Goal: Information Seeking & Learning: Learn about a topic

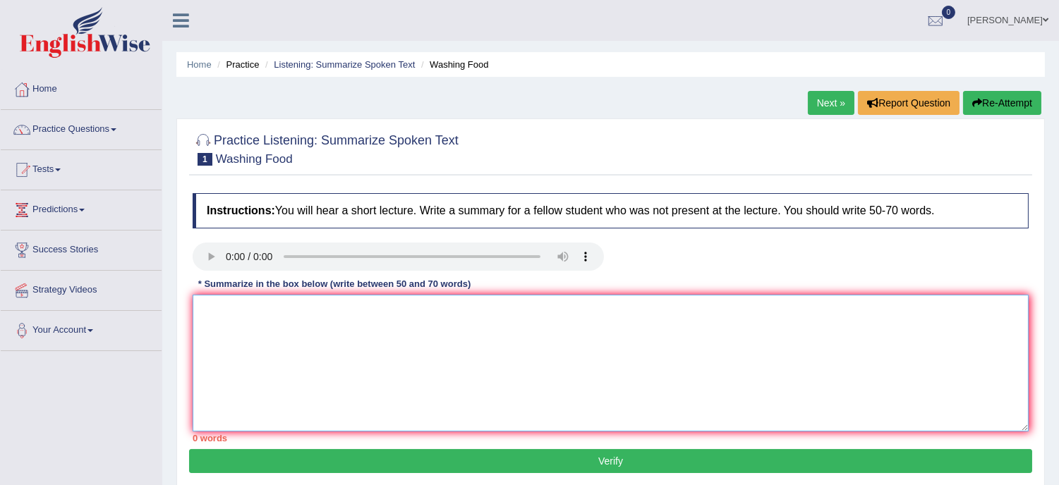
click at [272, 308] on textarea at bounding box center [611, 363] width 836 height 137
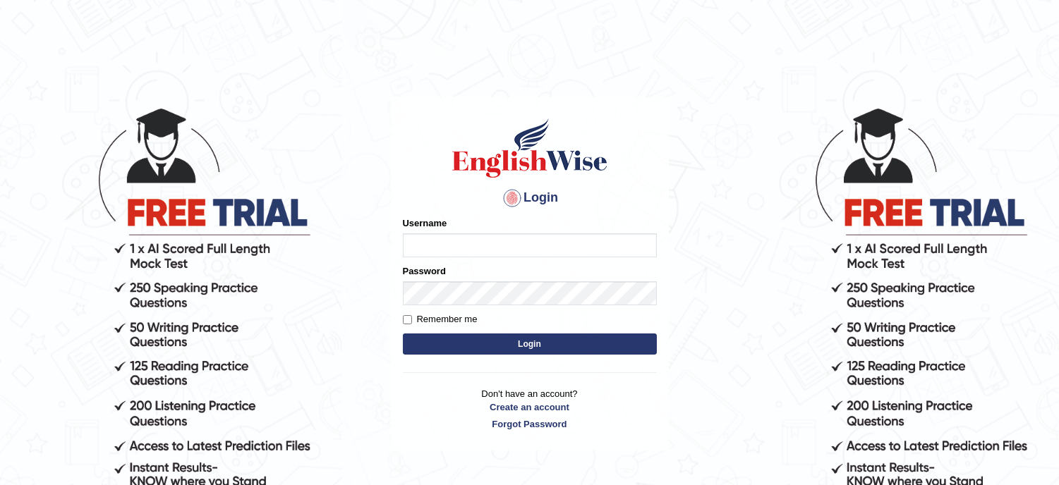
type input "lambertayeligiliga_Englishwise"
click at [527, 336] on button "Login" at bounding box center [530, 344] width 254 height 21
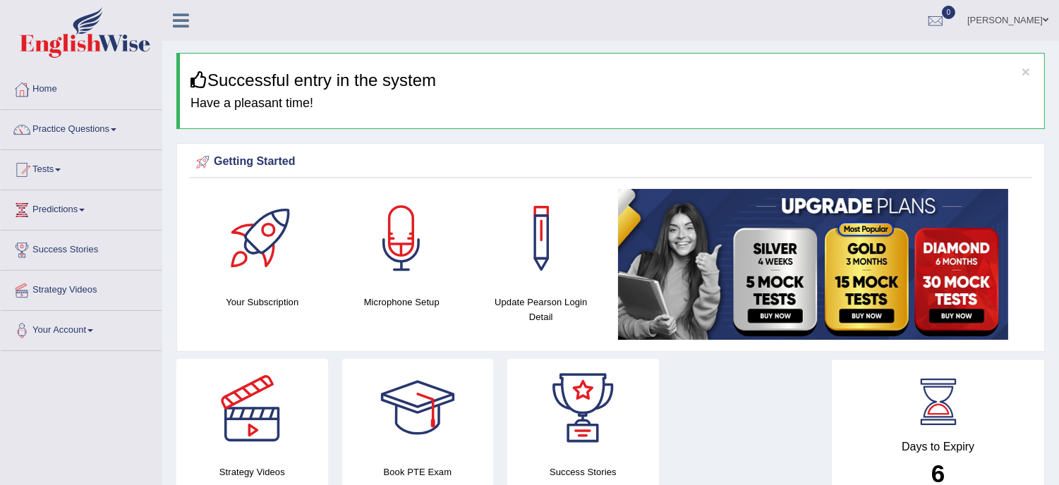
click at [675, 14] on ul "Lambert Ayeligiliga Toggle navigation Username: LambertAyeligiliga_Englishwise …" at bounding box center [745, 20] width 628 height 40
click at [103, 123] on link "Practice Questions" at bounding box center [81, 127] width 161 height 35
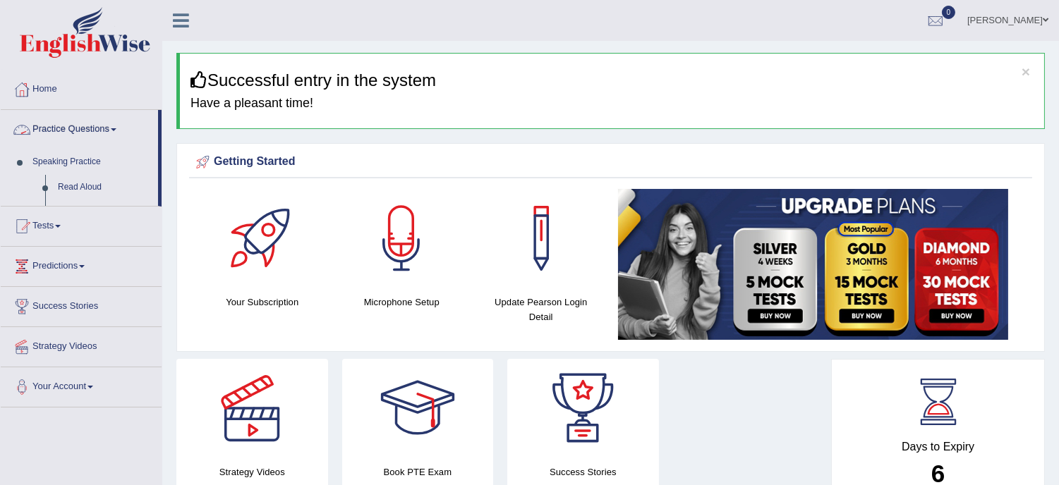
click at [103, 123] on link "Practice Questions" at bounding box center [79, 127] width 157 height 35
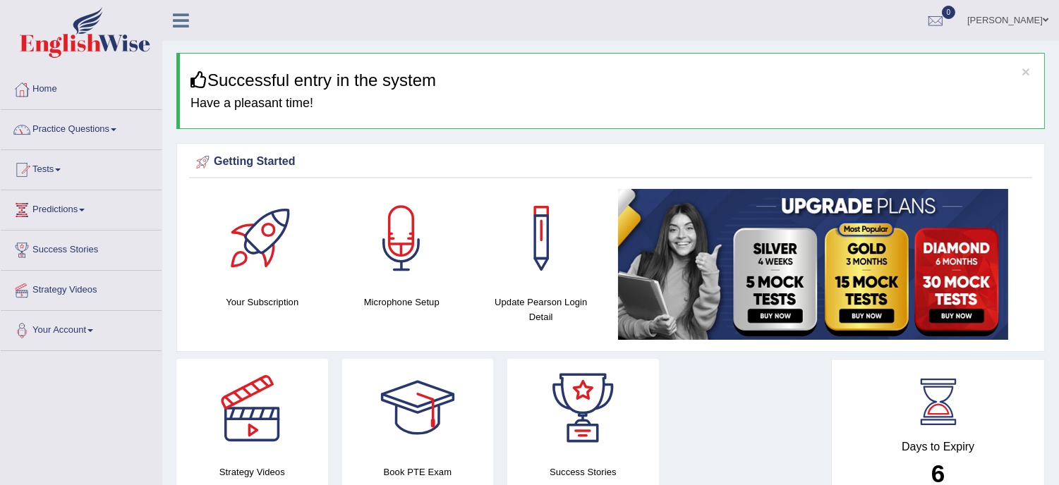
click at [103, 123] on link "Practice Questions" at bounding box center [81, 127] width 161 height 35
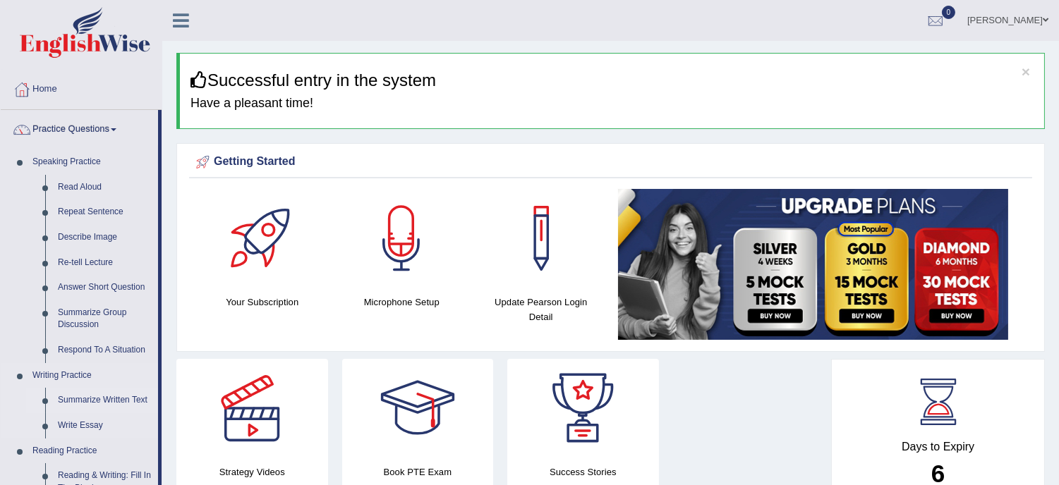
click at [124, 399] on link "Summarize Written Text" at bounding box center [105, 400] width 107 height 25
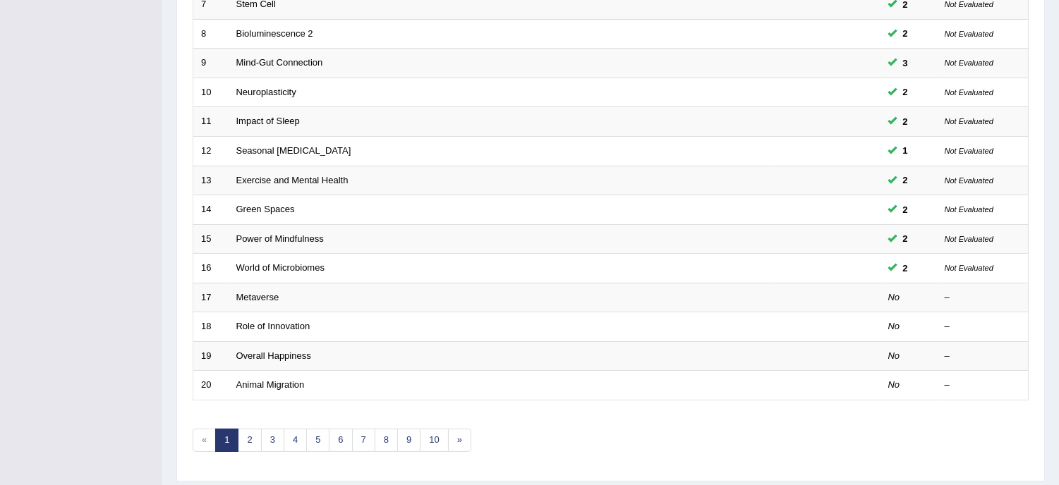
scroll to position [448, 0]
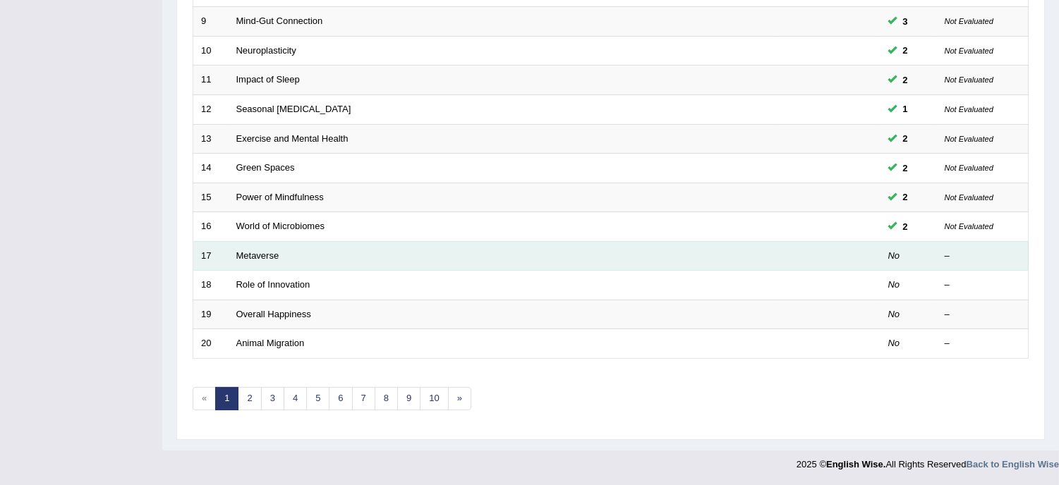
click at [307, 250] on td "Metaverse" at bounding box center [502, 256] width 546 height 30
click at [275, 251] on link "Metaverse" at bounding box center [257, 255] width 43 height 11
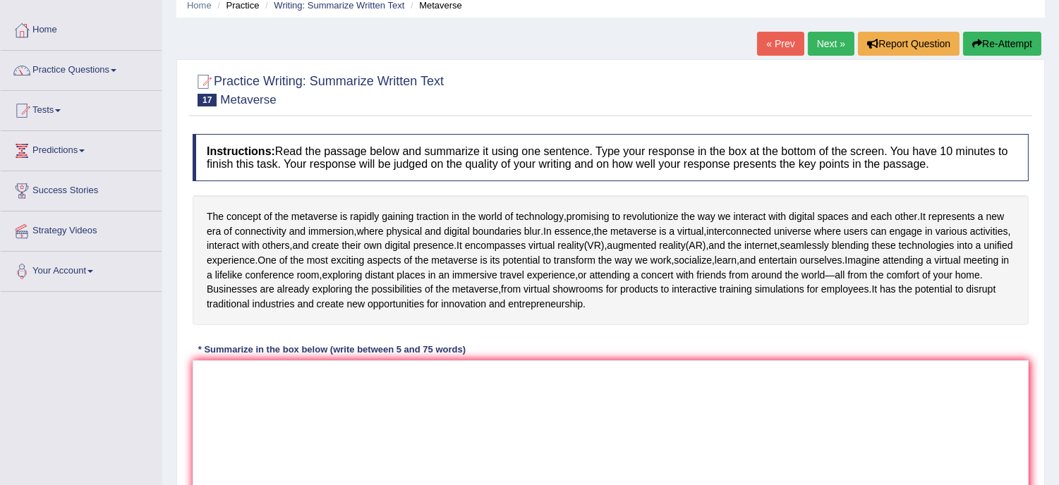
scroll to position [62, 0]
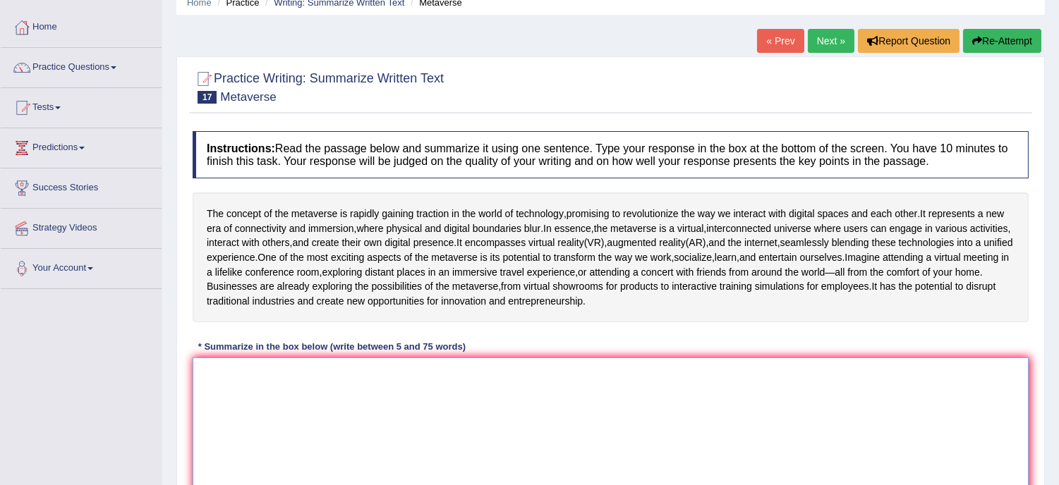
click at [212, 399] on textarea at bounding box center [611, 426] width 836 height 137
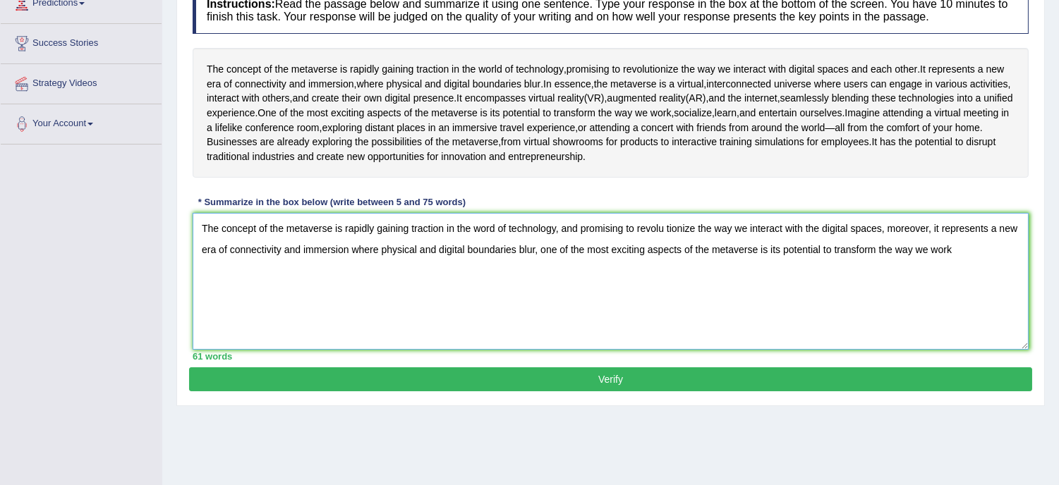
scroll to position [250, 0]
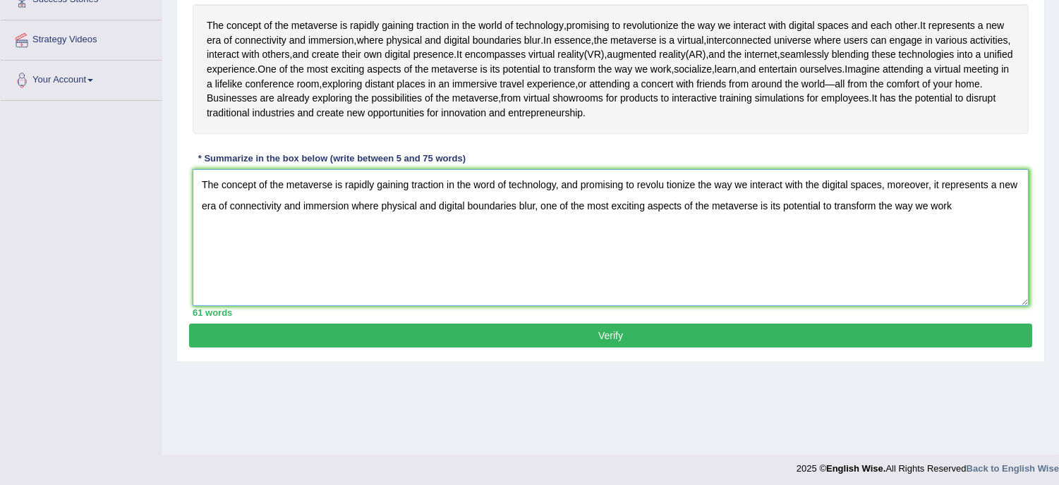
click at [962, 301] on textarea "The concept of the metaverse is rapidly gaining traction in the word of technol…" at bounding box center [611, 237] width 836 height 137
click at [953, 226] on textarea "The concept of the metaverse is rapidly gaining traction in the word of technol…" at bounding box center [611, 237] width 836 height 137
type textarea "The concept of the metaverse is rapidly gaining traction in the word of technol…"
click at [616, 348] on button "Verify" at bounding box center [610, 336] width 843 height 24
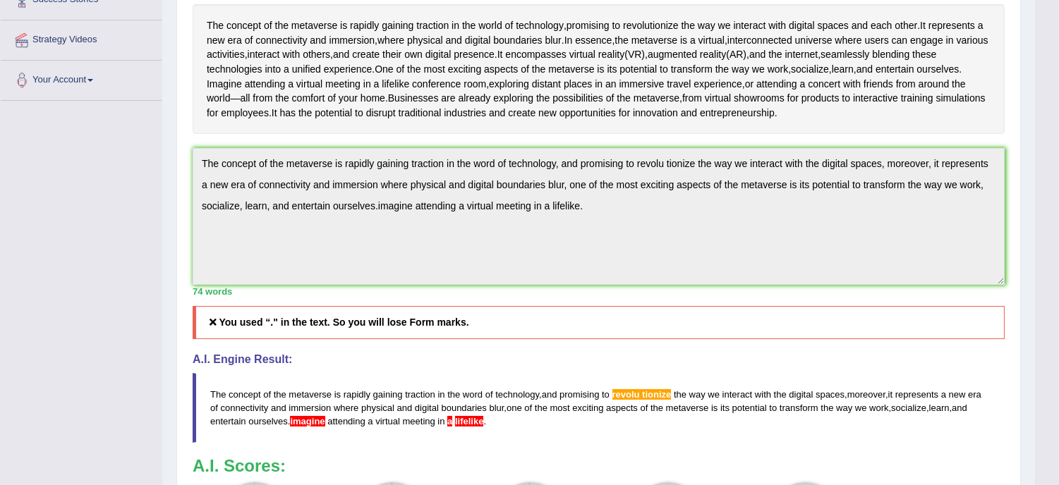
click at [464, 174] on div "Instructions: Read the passage below and summarize it using one sentence. Type …" at bounding box center [598, 257] width 819 height 642
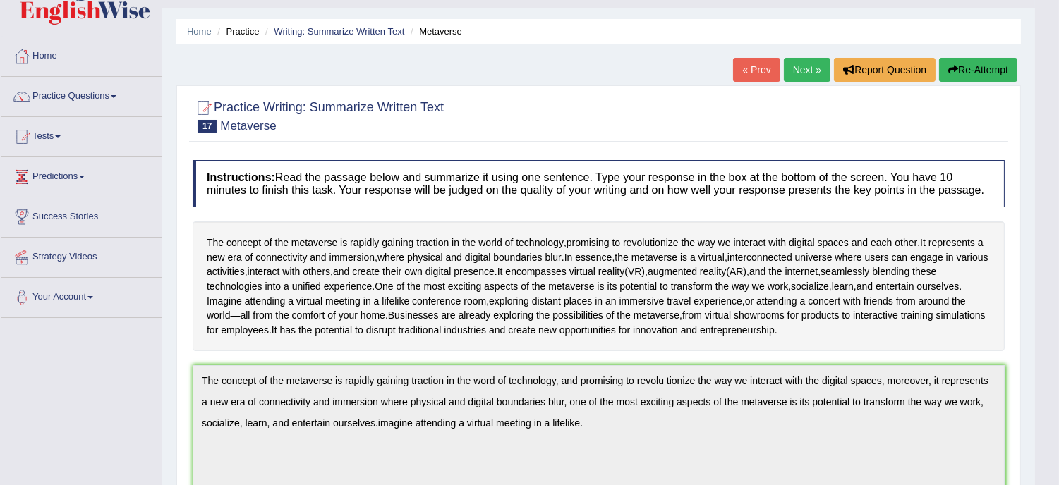
scroll to position [0, 0]
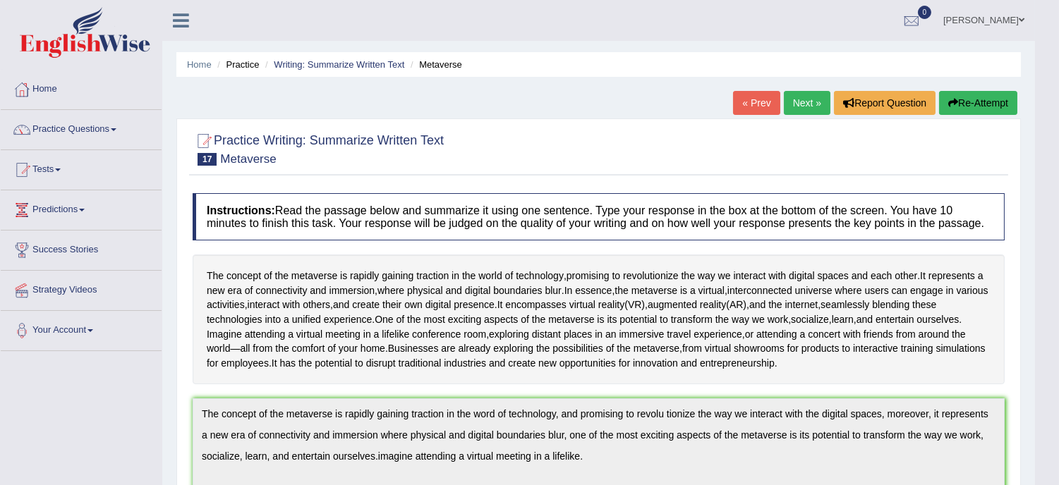
click at [978, 103] on button "Re-Attempt" at bounding box center [978, 103] width 78 height 24
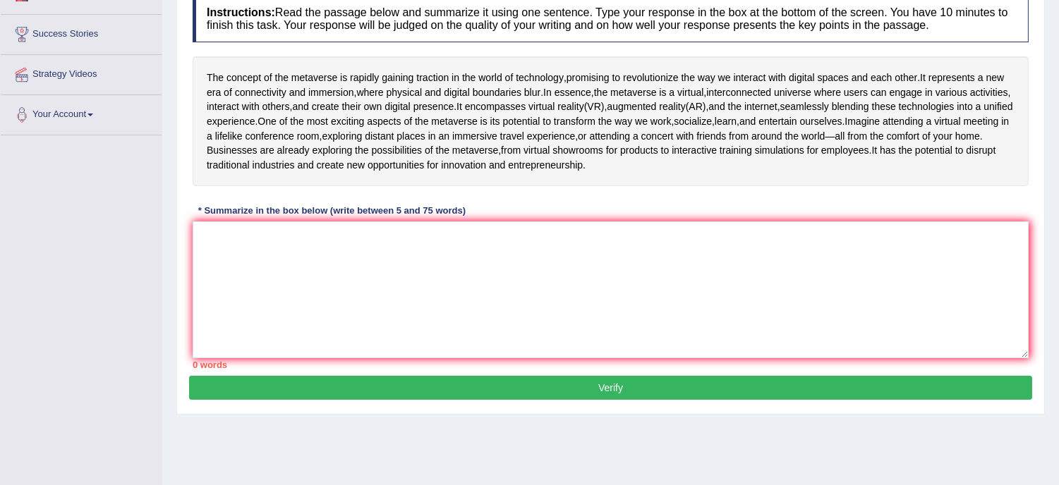
scroll to position [219, 0]
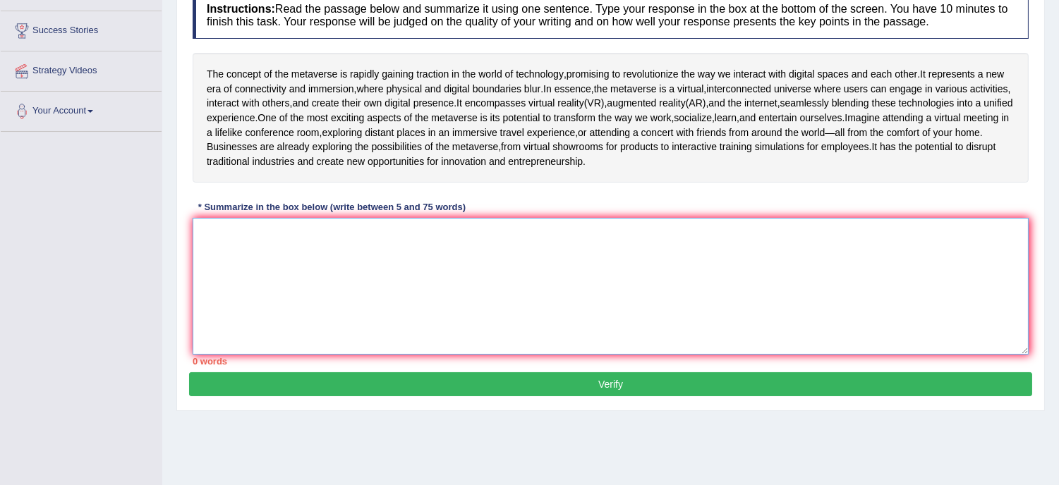
click at [235, 271] on textarea at bounding box center [611, 286] width 836 height 137
paste textarea "The concept of the metaverse is rapidly gaining traction in the word of technol…"
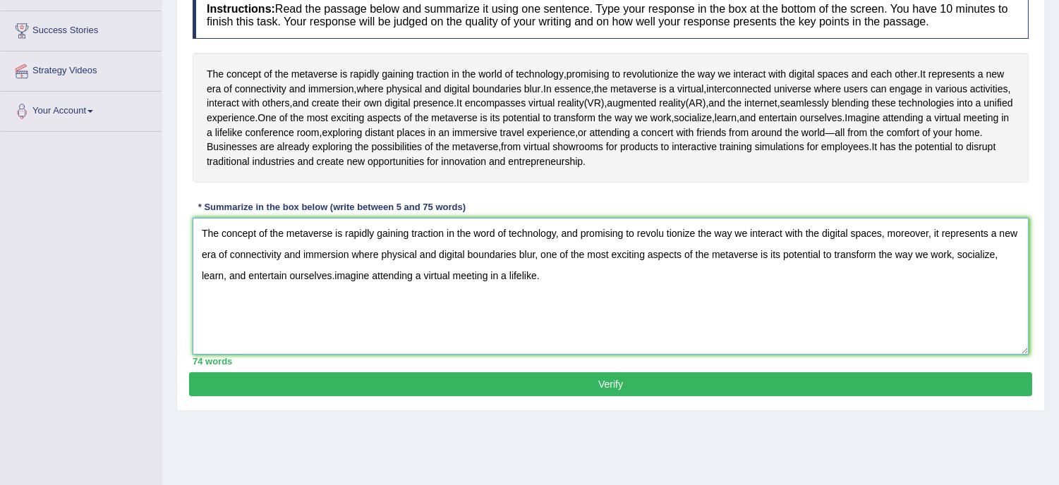
click at [788, 267] on textarea "The concept of the metaverse is rapidly gaining traction in the word of technol…" at bounding box center [611, 286] width 836 height 137
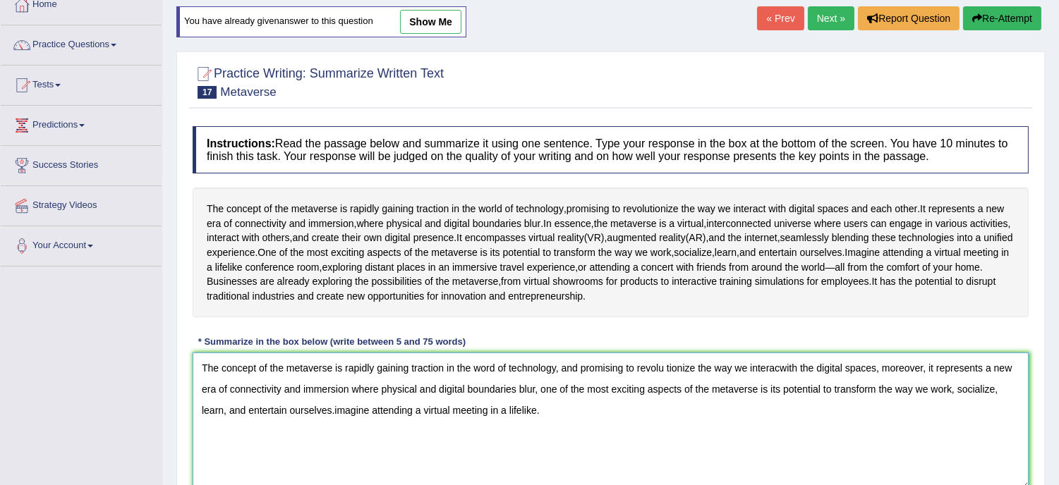
scroll to position [62, 0]
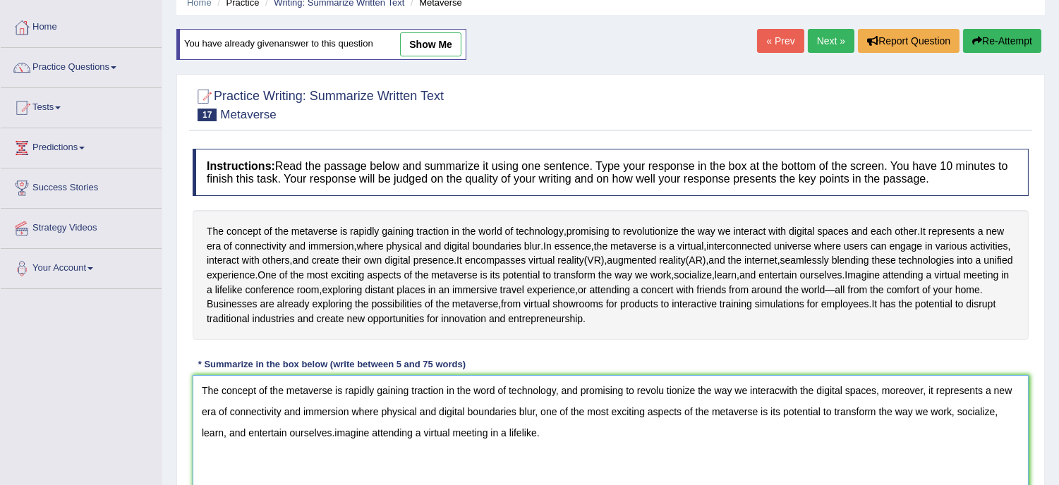
click at [666, 416] on textarea "The concept of the metaverse is rapidly gaining traction in the word of technol…" at bounding box center [611, 443] width 836 height 137
click at [775, 416] on textarea "The concept of the metaverse is rapidly gaining traction in the word of technol…" at bounding box center [611, 443] width 836 height 137
click at [537, 463] on textarea "The concept of the metaverse is rapidly gaining traction in the word of technol…" at bounding box center [611, 443] width 836 height 137
click at [349, 470] on textarea "The concept of the metaverse is rapidly gaining traction in the word of technol…" at bounding box center [611, 443] width 836 height 137
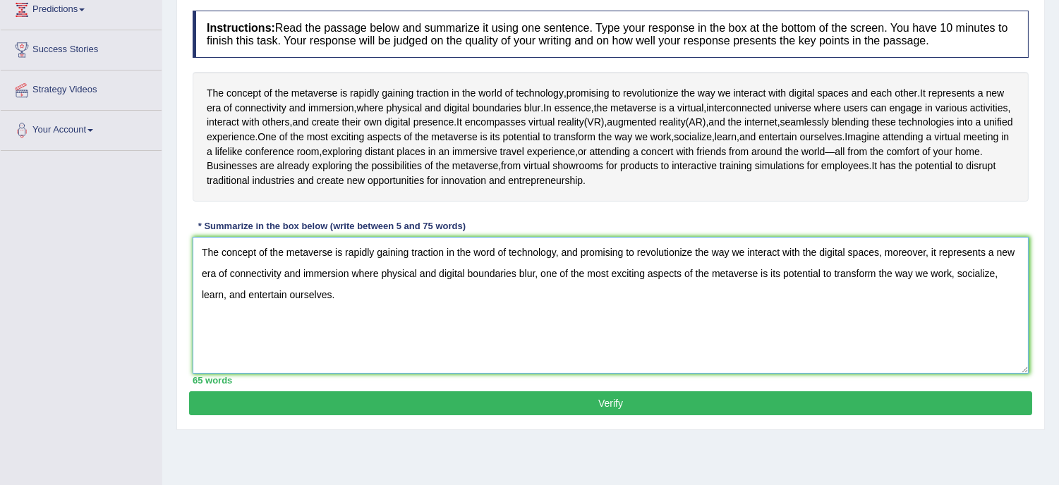
scroll to position [219, 0]
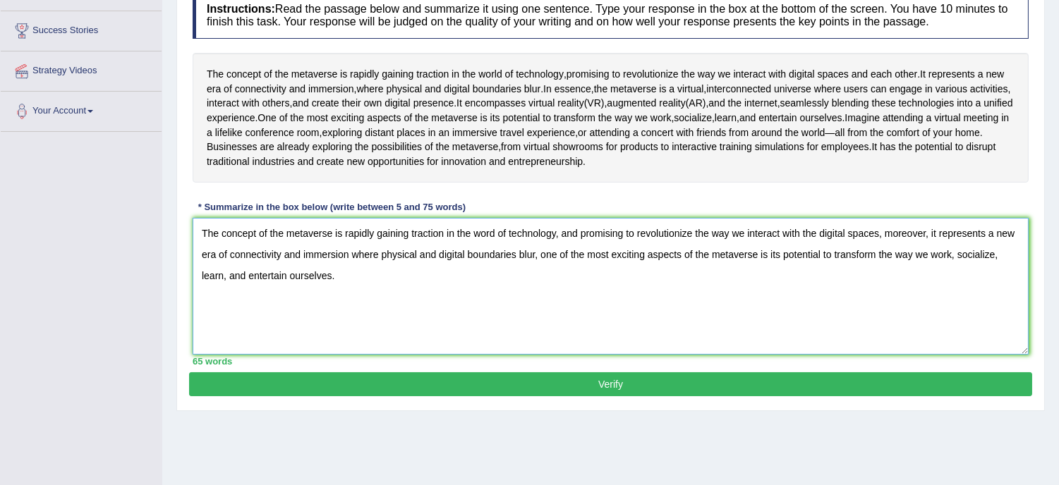
type textarea "The concept of the metaverse is rapidly gaining traction in the word of technol…"
click at [596, 397] on button "Verify" at bounding box center [610, 385] width 843 height 24
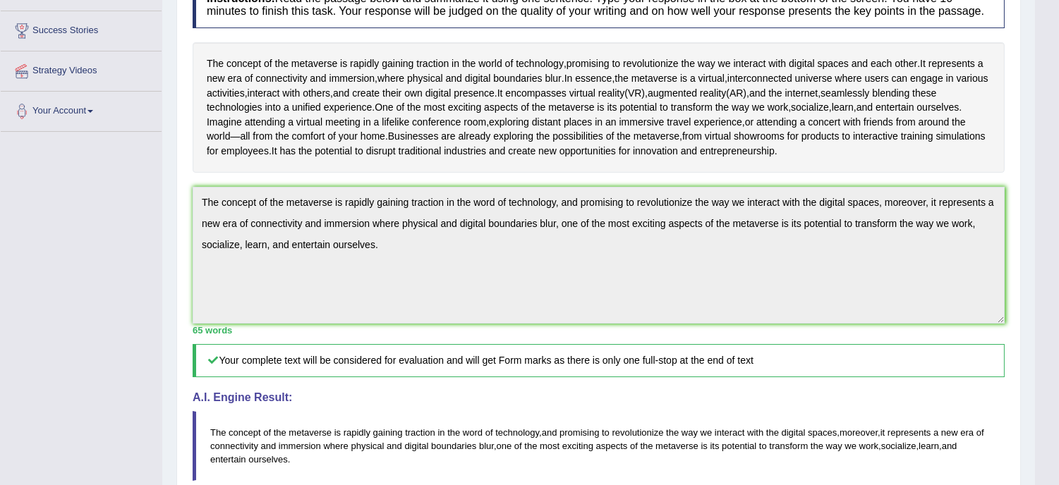
click at [1040, 266] on html "Toggle navigation Home Practice Questions Speaking Practice Read Aloud Repeat S…" at bounding box center [529, 23] width 1059 height 485
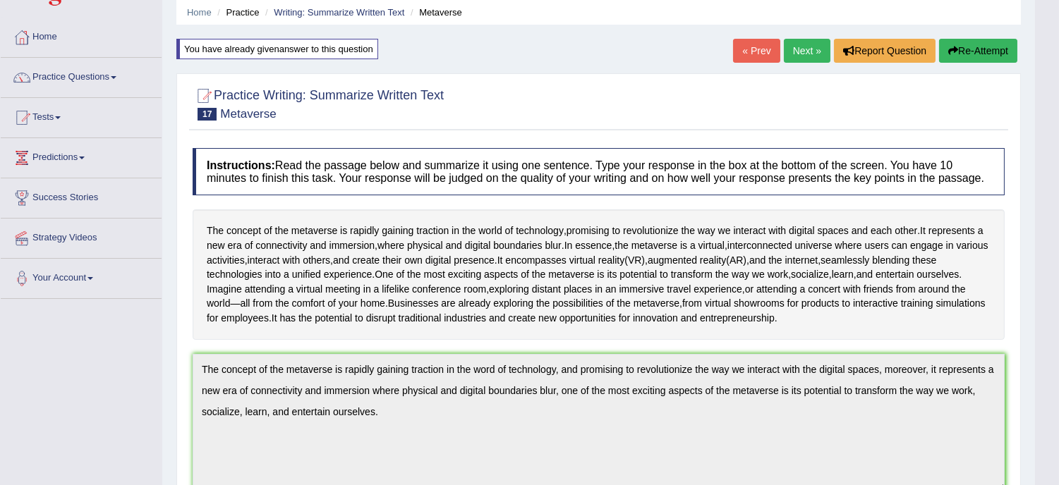
scroll to position [0, 0]
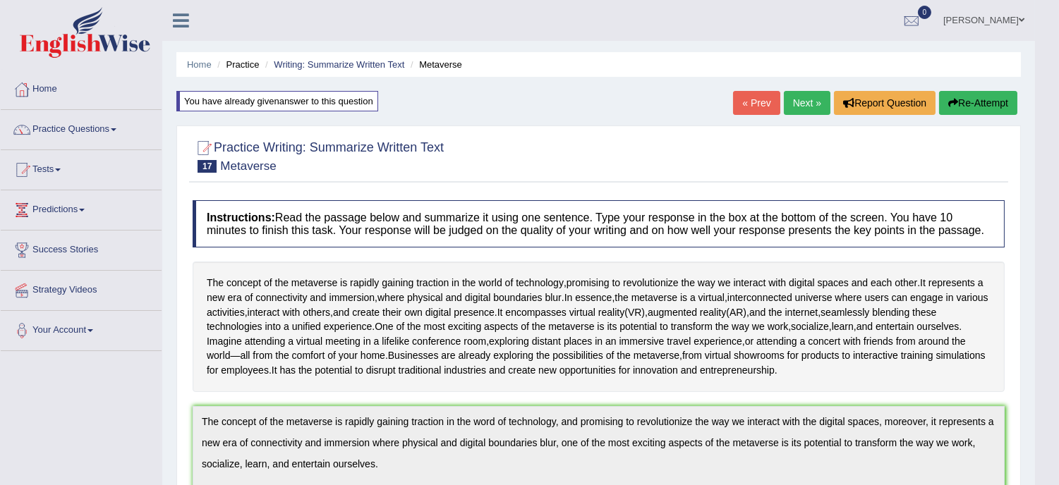
click at [803, 103] on link "Next »" at bounding box center [807, 103] width 47 height 24
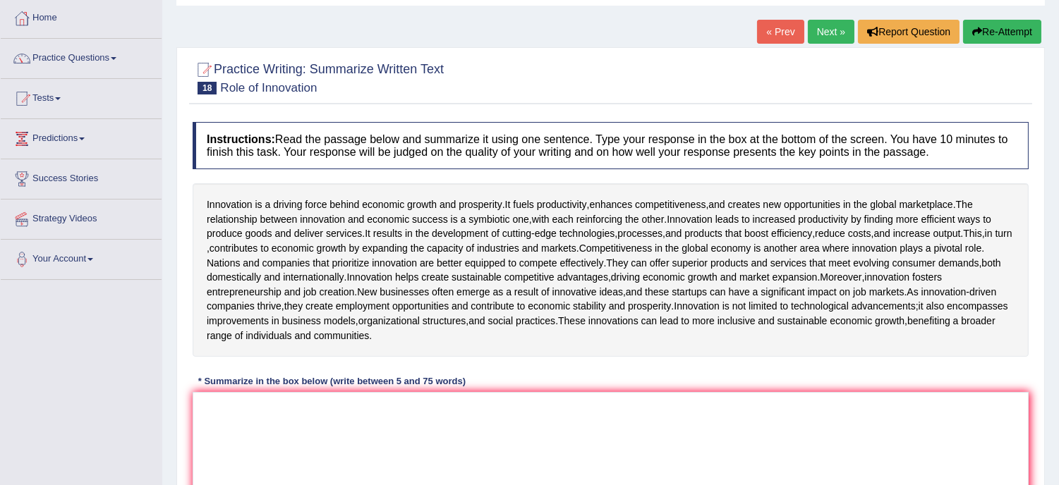
scroll to position [62, 0]
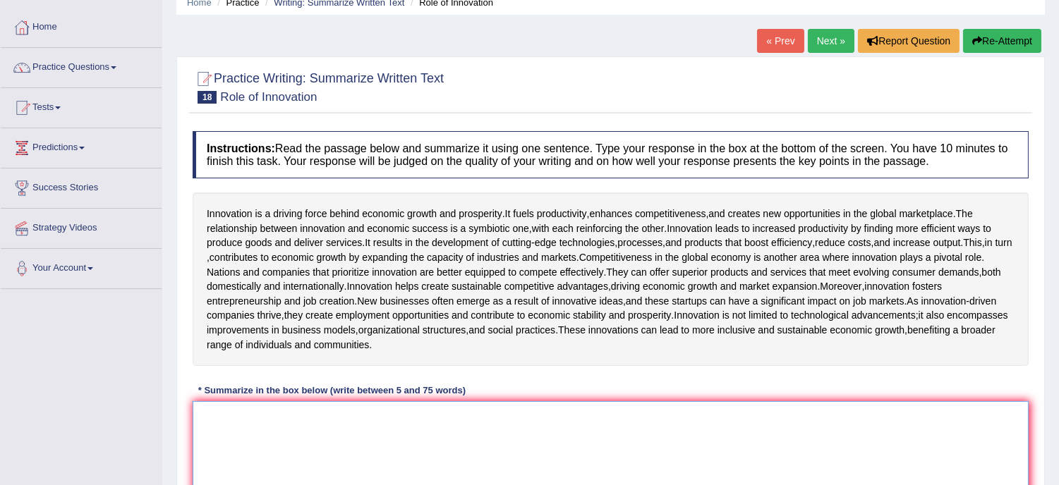
click at [212, 449] on textarea at bounding box center [611, 469] width 836 height 137
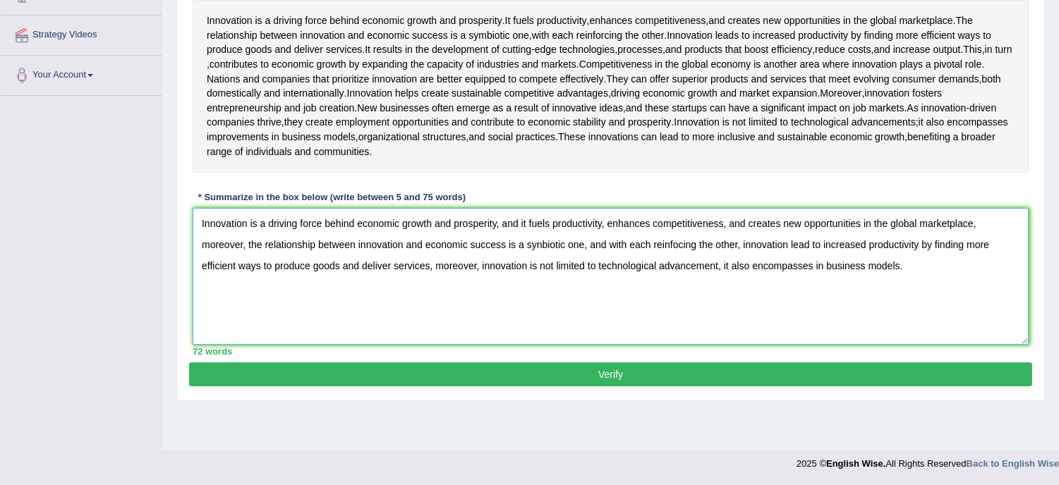
scroll to position [260, 0]
type textarea "Innovation is a driving force behind economic growth and prosperity, and it fue…"
click at [620, 387] on button "Verify" at bounding box center [610, 375] width 843 height 24
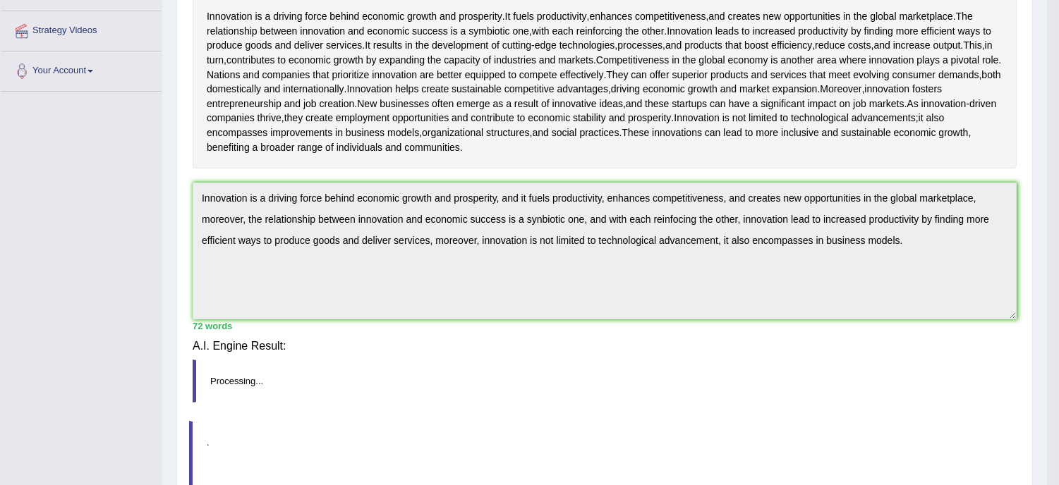
scroll to position [255, 0]
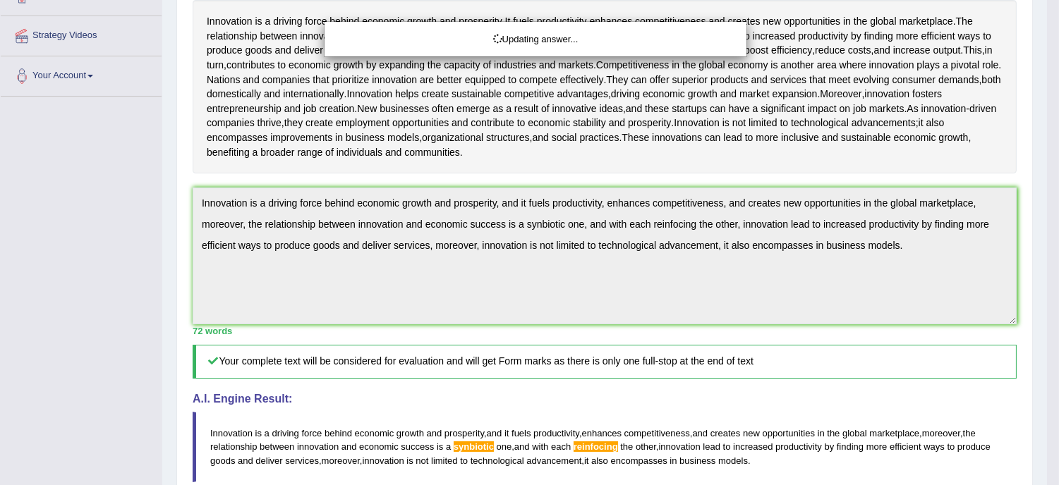
click at [620, 412] on div "Updating answer..." at bounding box center [529, 242] width 1059 height 485
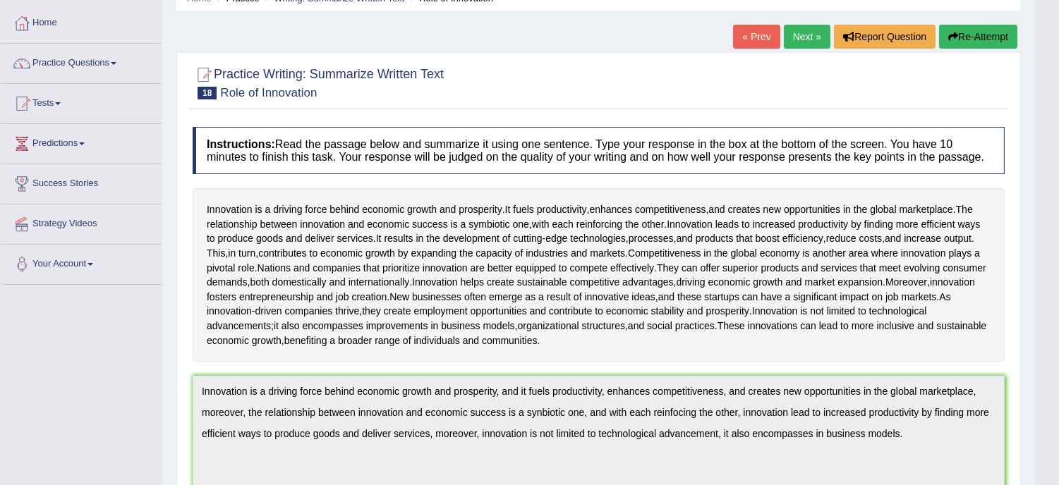
scroll to position [0, 0]
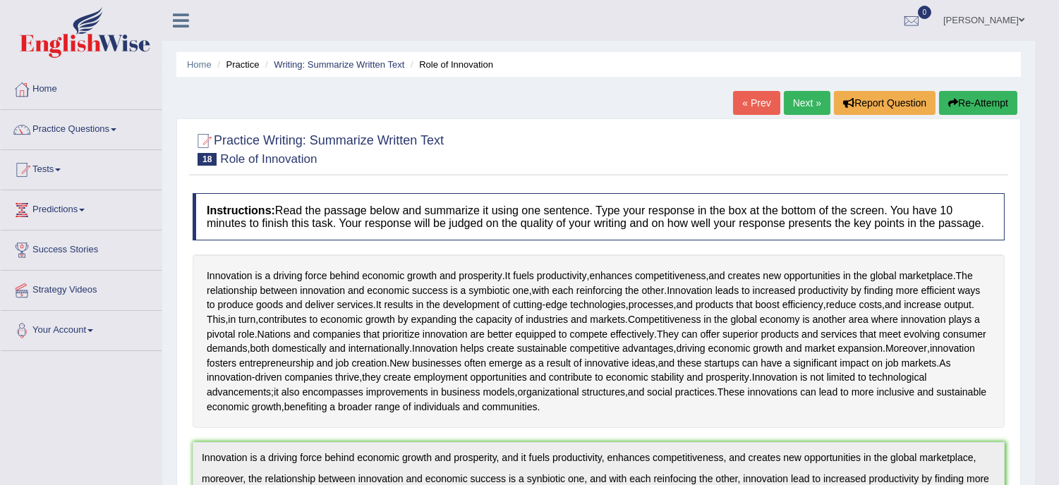
click at [978, 100] on button "Re-Attempt" at bounding box center [978, 103] width 78 height 24
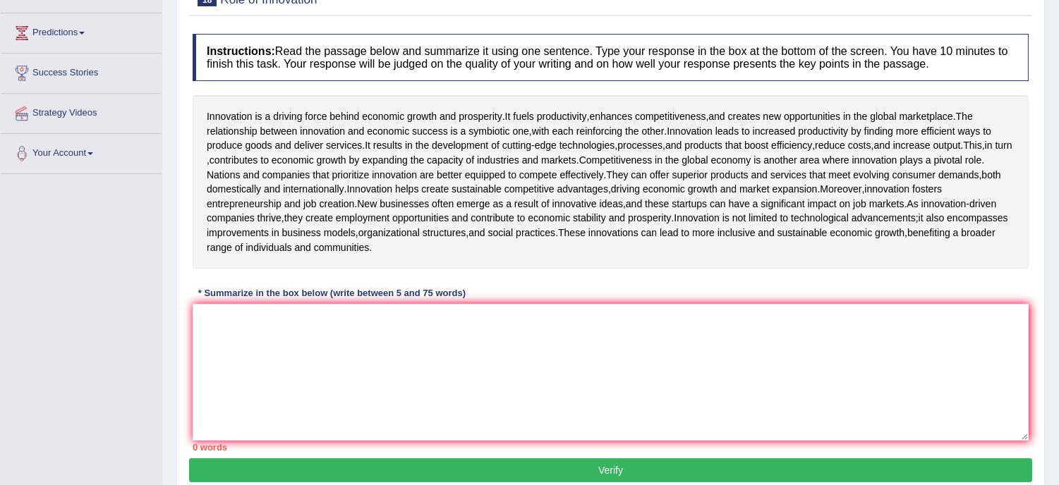
scroll to position [272, 0]
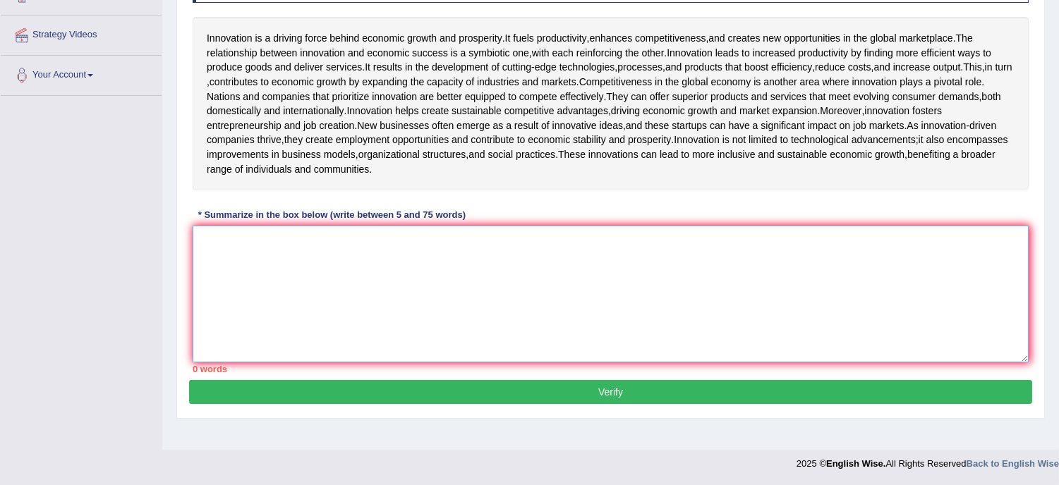
click at [334, 307] on textarea at bounding box center [611, 294] width 836 height 137
paste textarea "Innovation is a driving force behind economic growth and prosperity, and it fue…"
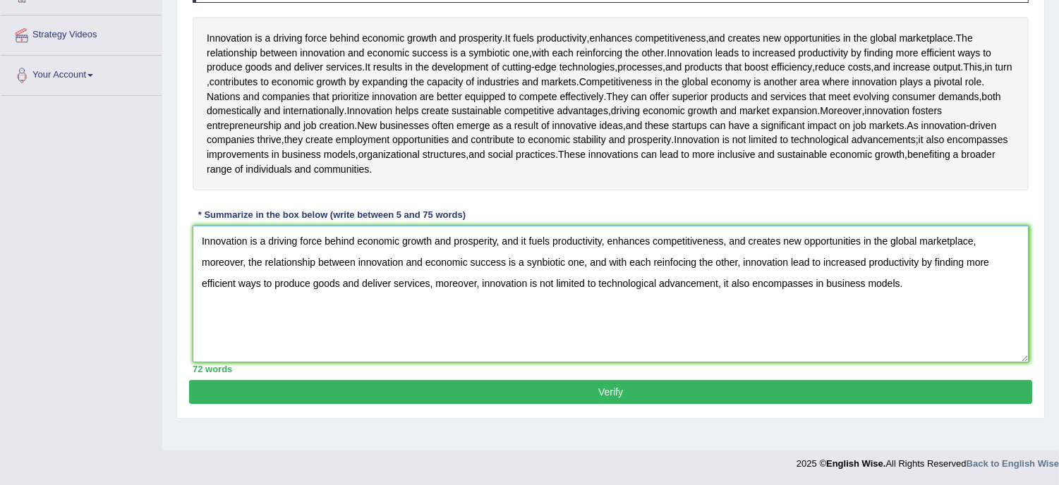
click at [540, 290] on textarea "Innovation is a driving force behind economic growth and prosperity, and it fue…" at bounding box center [611, 294] width 836 height 137
click at [679, 289] on textarea "Innovation is a driving force behind economic growth and prosperity, and it fue…" at bounding box center [611, 294] width 836 height 137
type textarea "Innovation is a driving force behind economic growth and prosperity, and it fue…"
click at [679, 404] on button "Verify" at bounding box center [610, 392] width 843 height 24
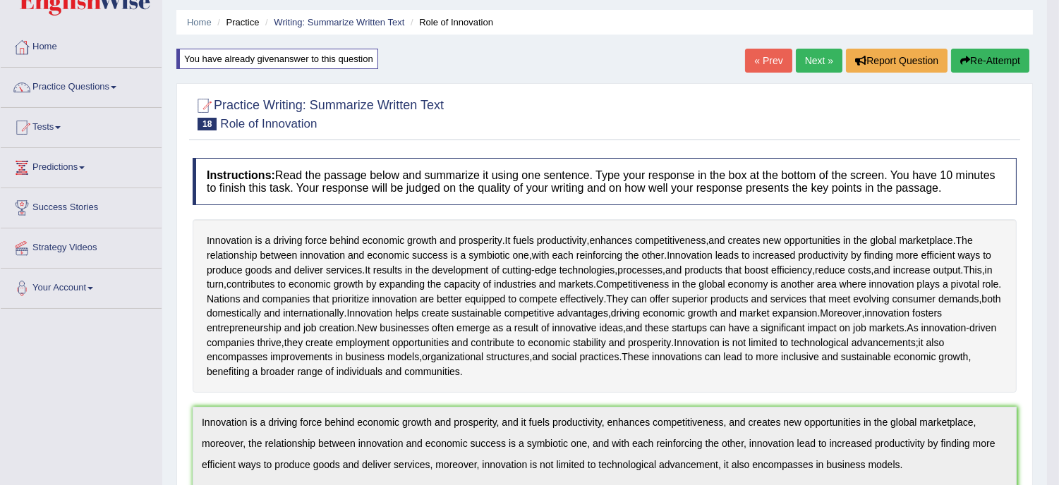
scroll to position [0, 0]
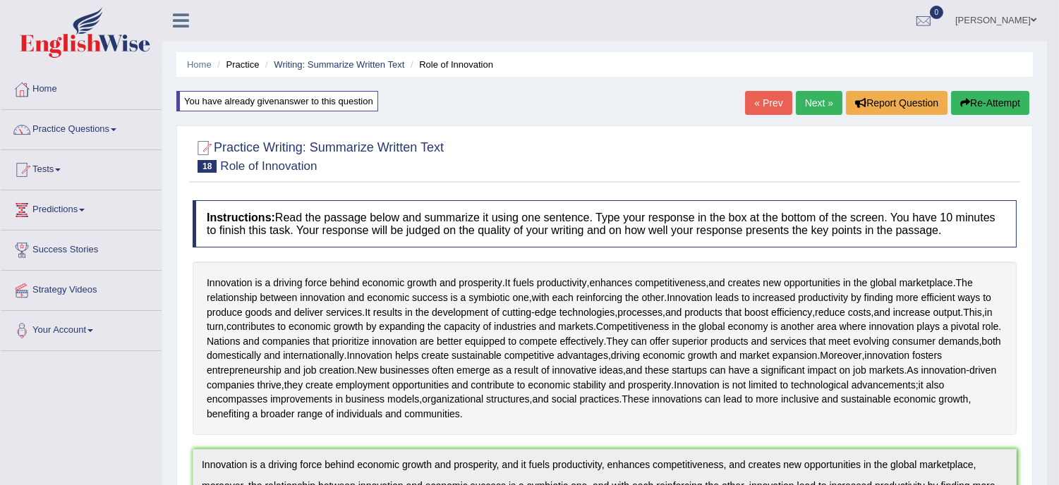
click at [79, 131] on link "Practice Questions" at bounding box center [81, 127] width 161 height 35
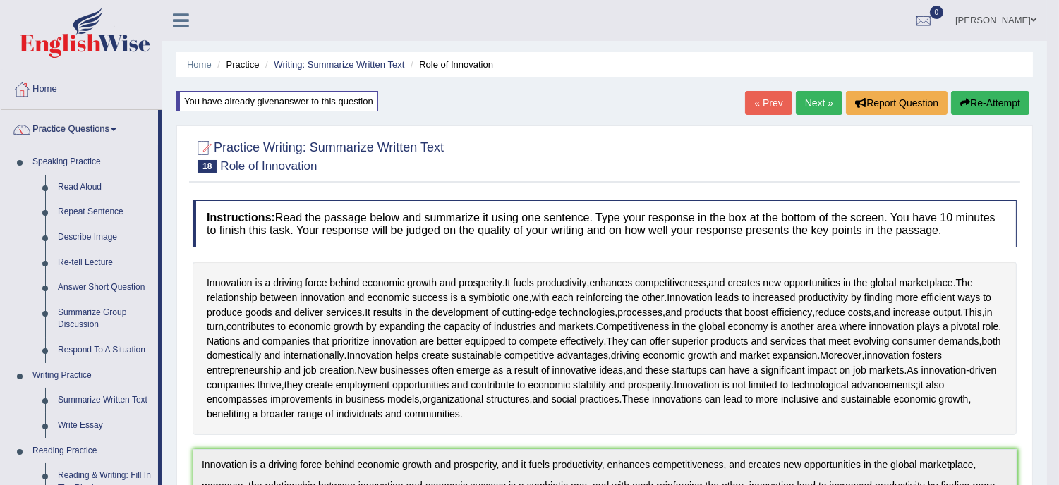
scroll to position [425, 0]
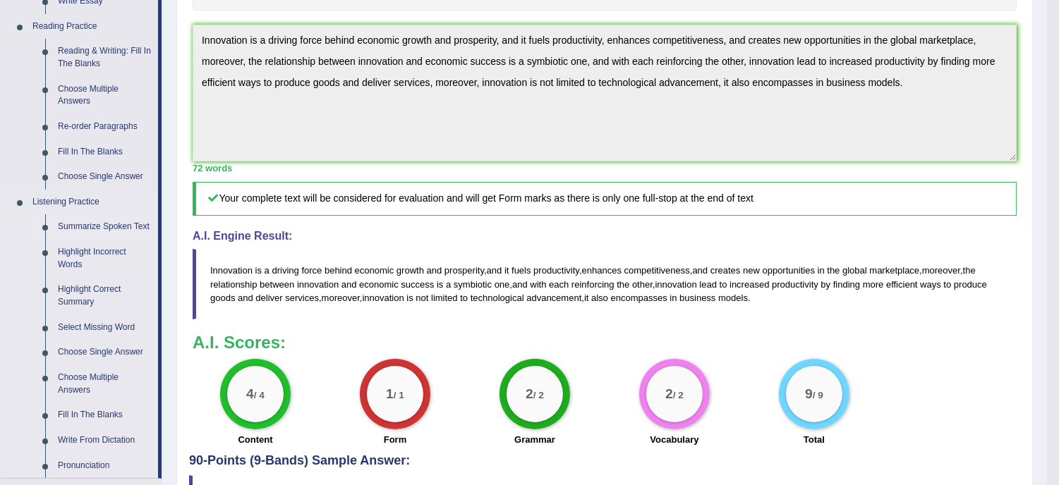
click at [110, 229] on link "Summarize Spoken Text" at bounding box center [105, 227] width 107 height 25
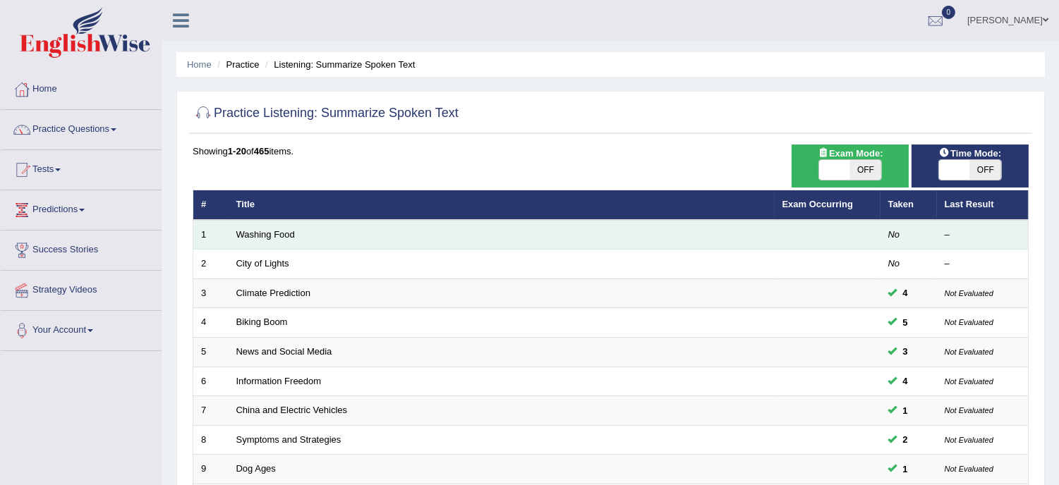
click at [295, 237] on td "Washing Food" at bounding box center [502, 235] width 546 height 30
click at [277, 234] on link "Washing Food" at bounding box center [265, 234] width 59 height 11
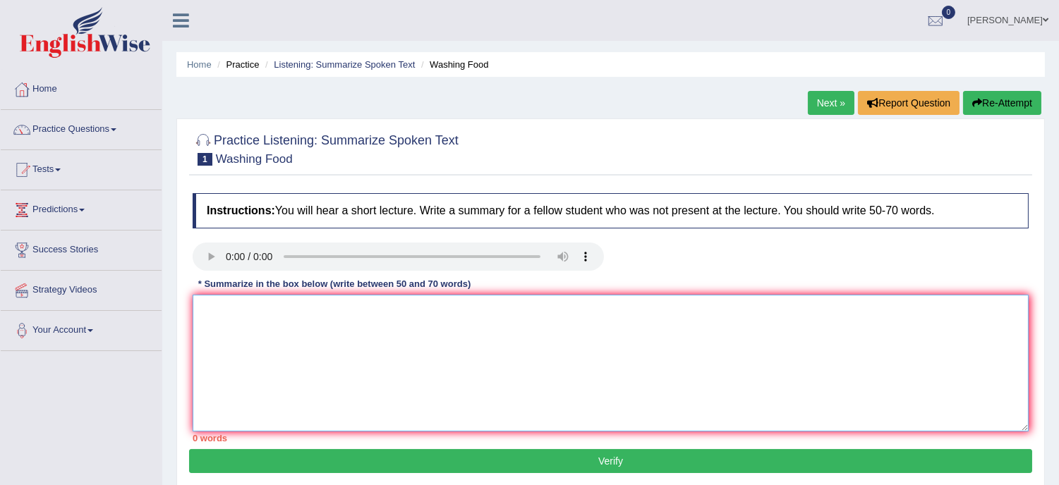
click at [244, 305] on textarea at bounding box center [611, 363] width 836 height 137
type textarea "t"
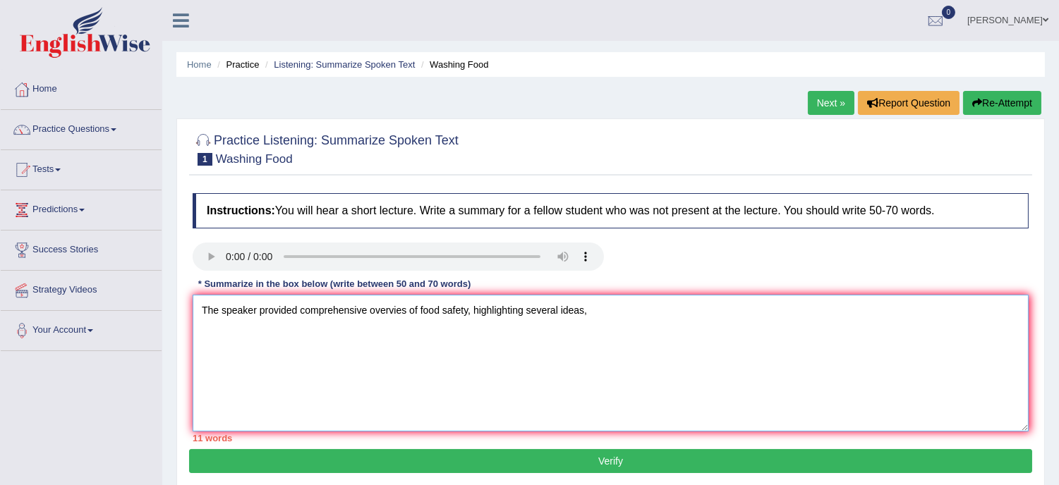
click at [300, 308] on textarea "The speaker provided comprehensive overvies of food safety, highlighting severa…" at bounding box center [611, 363] width 836 height 137
click at [603, 316] on textarea "The speaker provided a comprehensive overvies of food safety, highlighting seve…" at bounding box center [611, 363] width 836 height 137
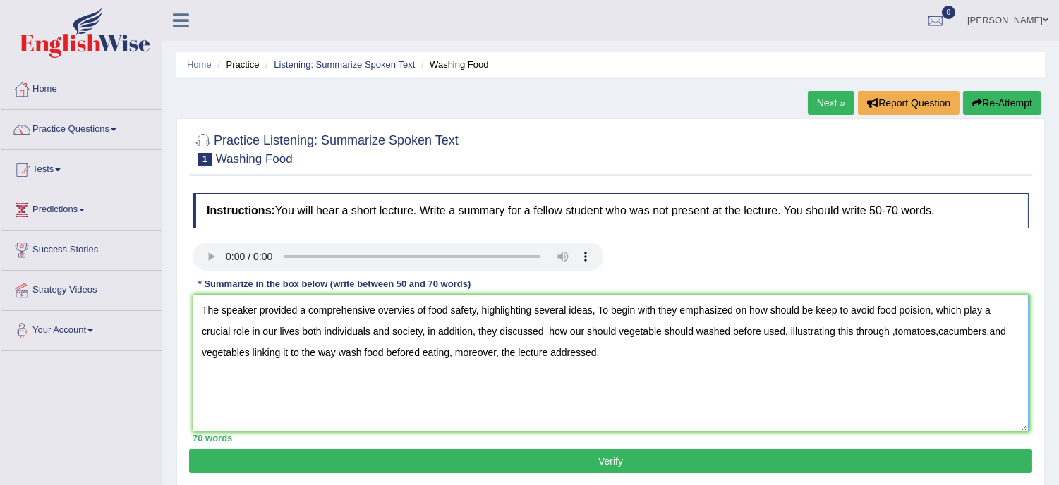
type textarea "The speaker provided a comprehensive overvies of food safety, highlighting seve…"
click at [591, 462] on button "Verify" at bounding box center [610, 461] width 843 height 24
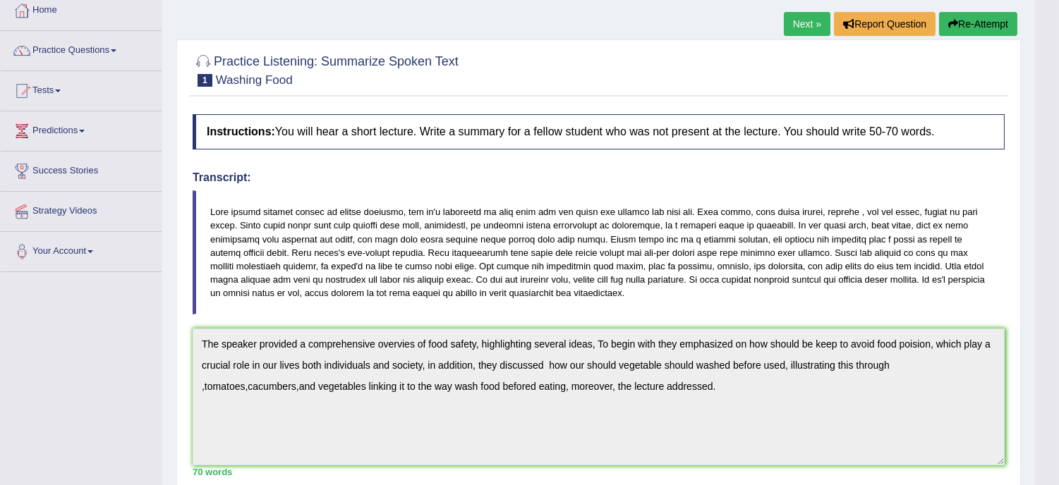
scroll to position [73, 0]
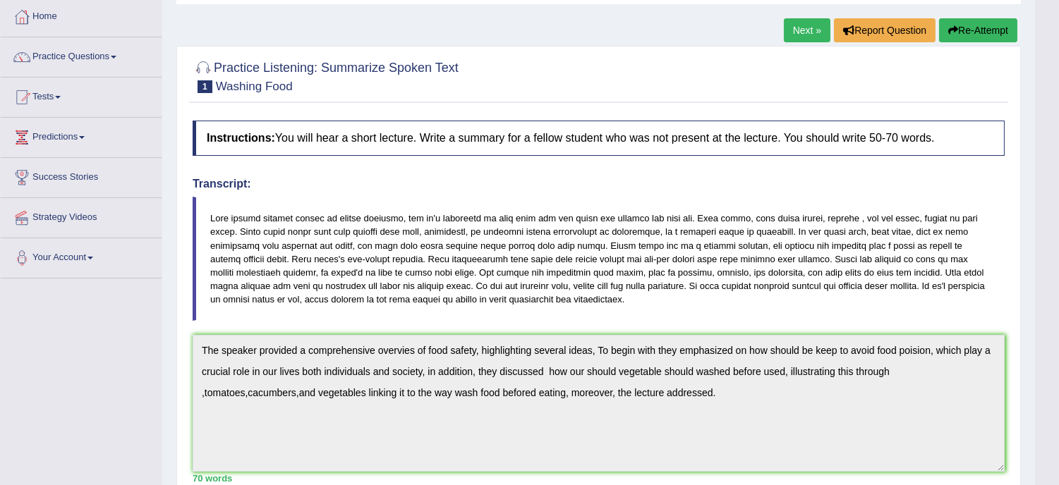
click at [991, 34] on button "Re-Attempt" at bounding box center [978, 30] width 78 height 24
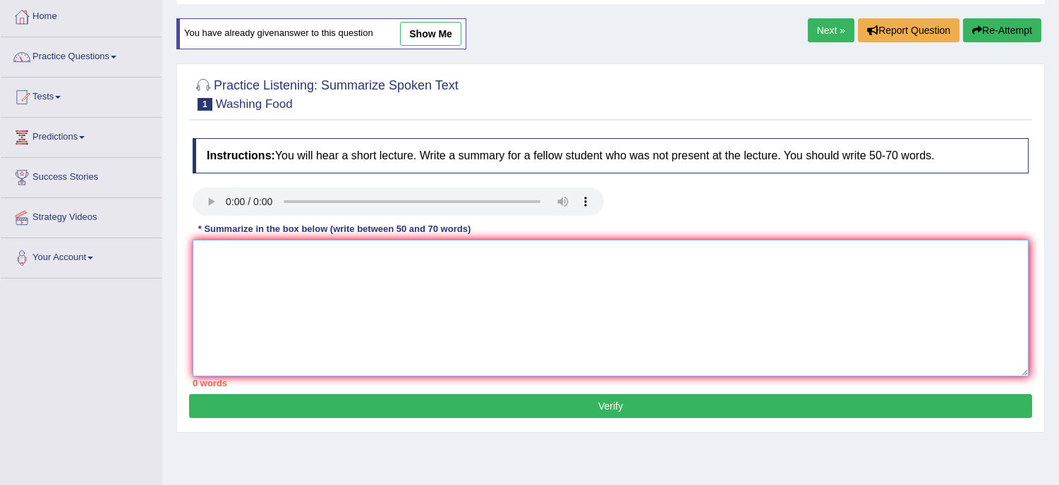
click at [315, 307] on textarea at bounding box center [611, 308] width 836 height 137
paste textarea "The speaker provided a comprehensive overvies of food safety, highlighting seve…"
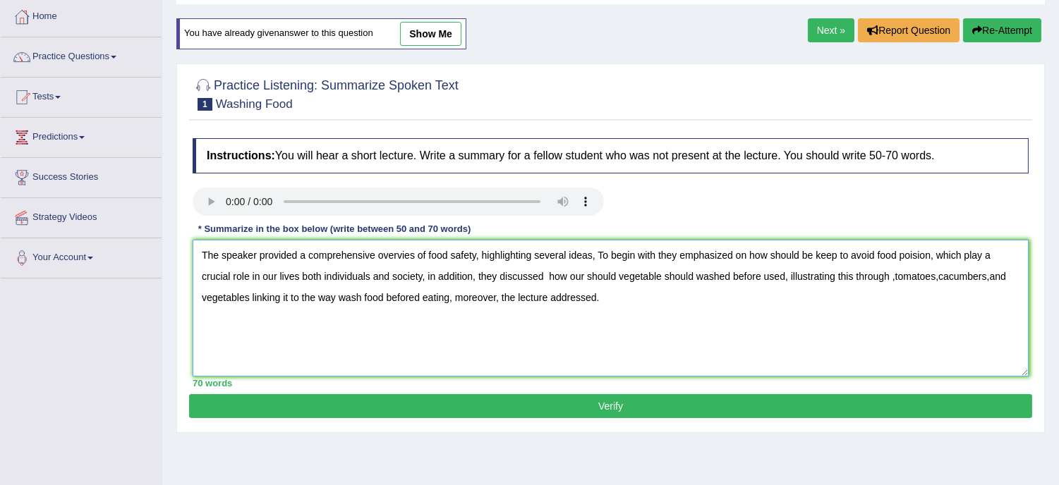
click at [922, 254] on textarea "The speaker provided a comprehensive overvies of food safety, highlighting seve…" at bounding box center [611, 308] width 836 height 137
click at [948, 272] on textarea "The speaker provided a comprehensive overvies of food safety, highlighting seve…" at bounding box center [611, 308] width 836 height 137
click at [988, 279] on textarea "The speaker provided a comprehensive overvies of food safety, highlighting seve…" at bounding box center [611, 308] width 836 height 137
click at [419, 298] on textarea "The speaker provided a comprehensive overvies of food safety, highlighting seve…" at bounding box center [611, 308] width 836 height 137
click at [728, 277] on textarea "The speaker provided a comprehensive overvies of food safety, highlighting seve…" at bounding box center [611, 308] width 836 height 137
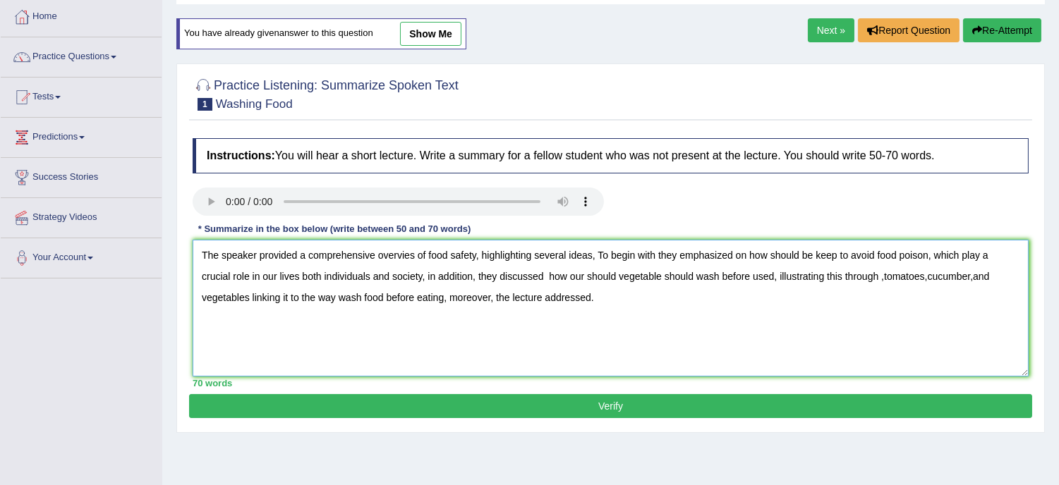
type textarea "The speaker provided a comprehensive overvies of food safety, highlighting seve…"
click at [621, 399] on button "Verify" at bounding box center [610, 406] width 843 height 24
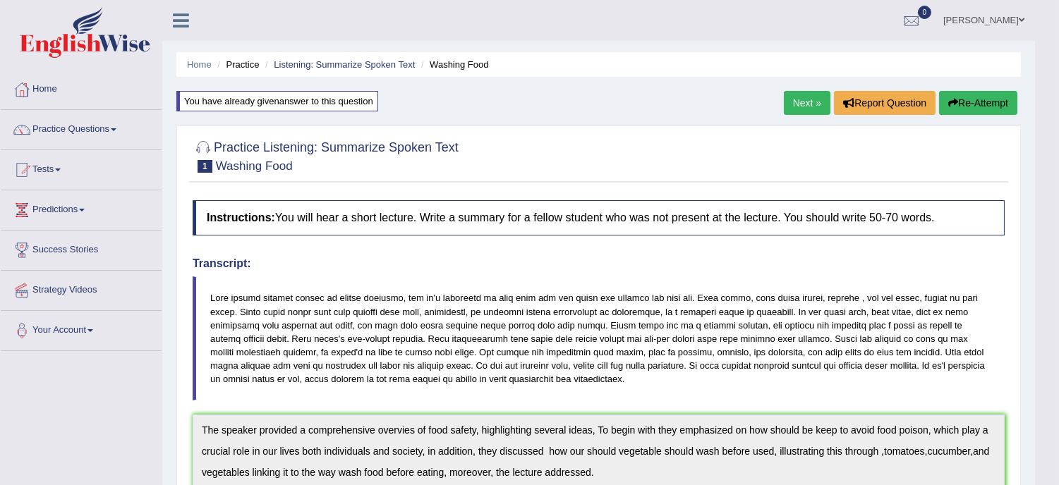
click at [968, 106] on button "Re-Attempt" at bounding box center [978, 103] width 78 height 24
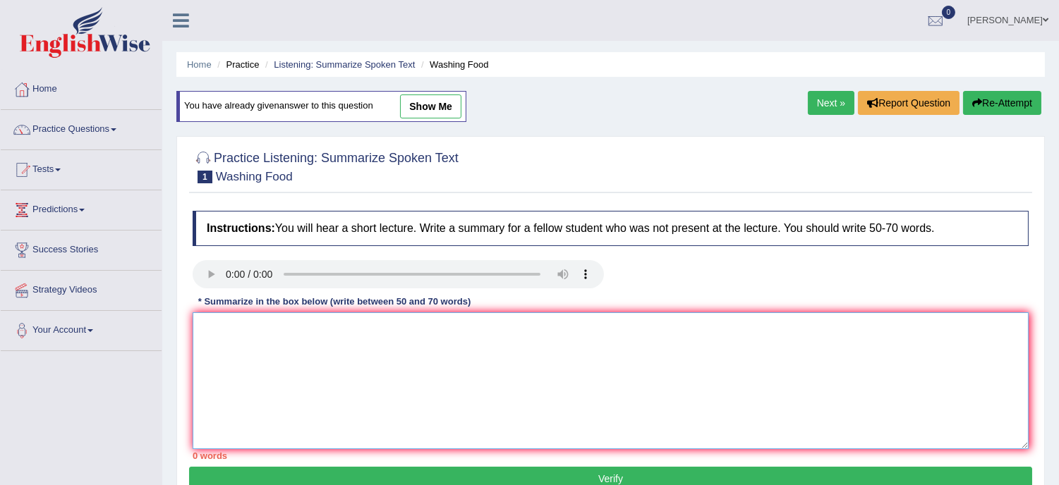
click at [351, 351] on textarea at bounding box center [611, 381] width 836 height 137
paste textarea "The speaker provided a comprehensive overvies of food safety, highlighting seve…"
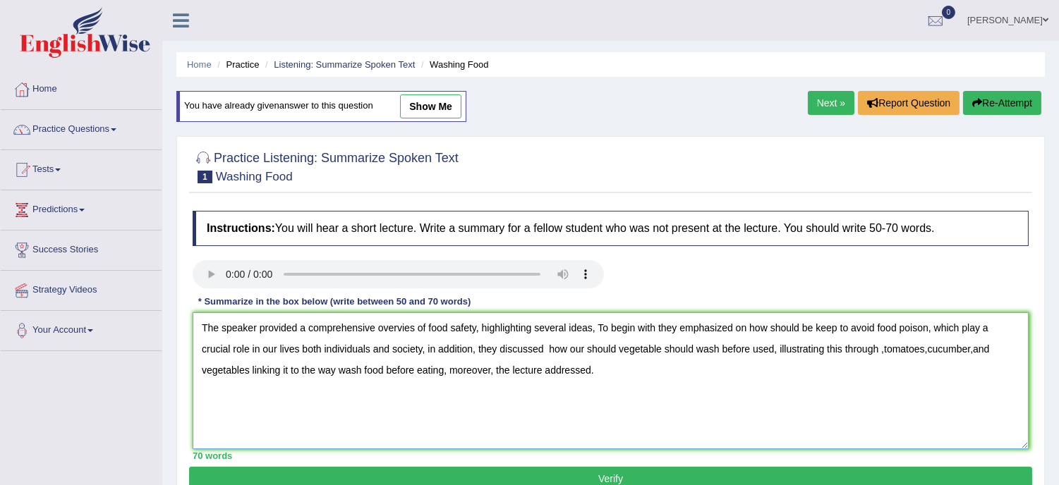
drag, startPoint x: 470, startPoint y: 346, endPoint x: 450, endPoint y: 337, distance: 21.5
click at [450, 337] on textarea "The speaker provided a comprehensive overvies of food safety, highlighting seve…" at bounding box center [611, 381] width 836 height 137
click at [449, 337] on textarea "The speaker provided a comprehensive overvies of food safety, highlighting seve…" at bounding box center [611, 381] width 836 height 137
click at [404, 325] on textarea "The speaker provided a comprehensive overvies of food safety, highlighting seve…" at bounding box center [611, 381] width 836 height 137
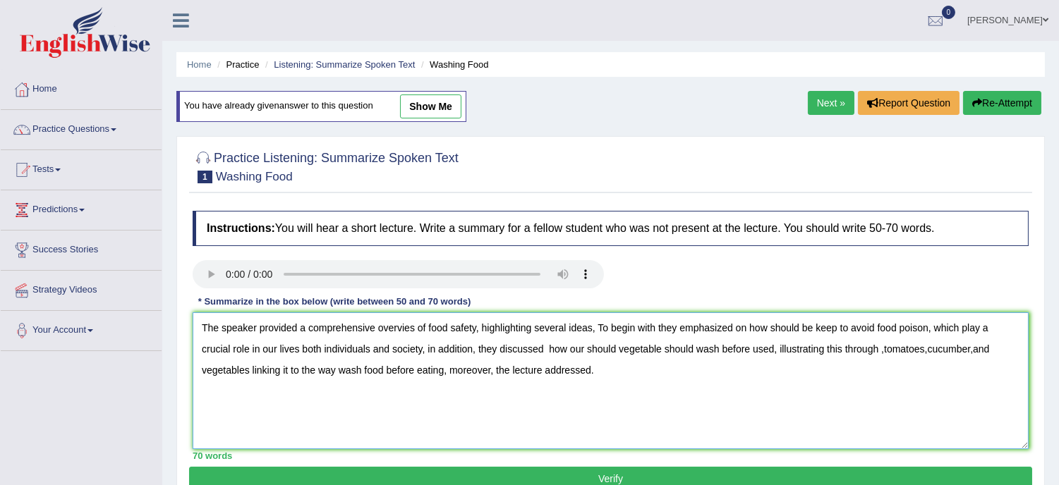
click at [409, 327] on textarea "The speaker provided a comprehensive overvies of food safety, highlighting seve…" at bounding box center [611, 381] width 836 height 137
click at [421, 330] on textarea "The speaker provided a comprehensive overviews of food safety, highlighting sev…" at bounding box center [611, 381] width 836 height 137
click at [975, 351] on textarea "The speaker provided a comprehensive overview of food safety, highlighting seve…" at bounding box center [611, 381] width 836 height 137
click at [976, 351] on textarea "The speaker provided a comprehensive overview of food safety, highlighting seve…" at bounding box center [611, 381] width 836 height 137
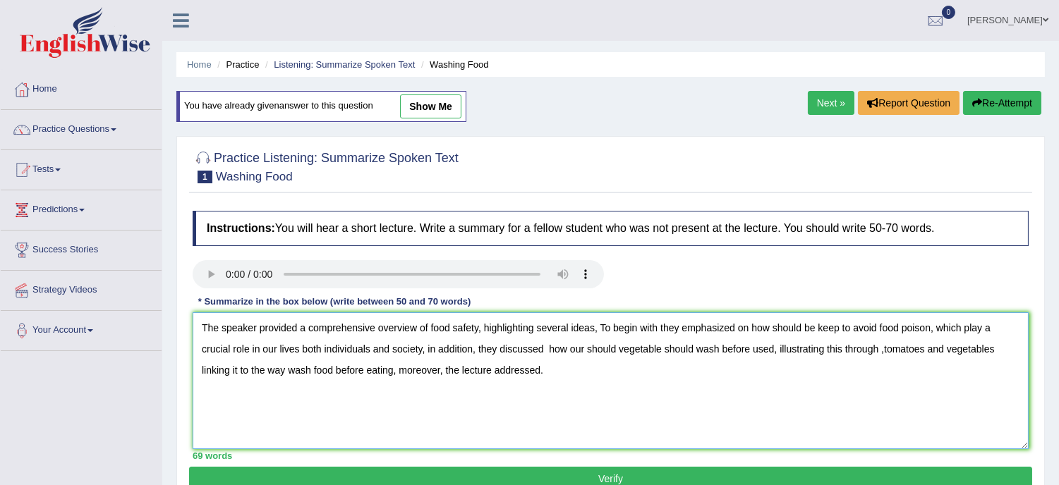
scroll to position [255, 0]
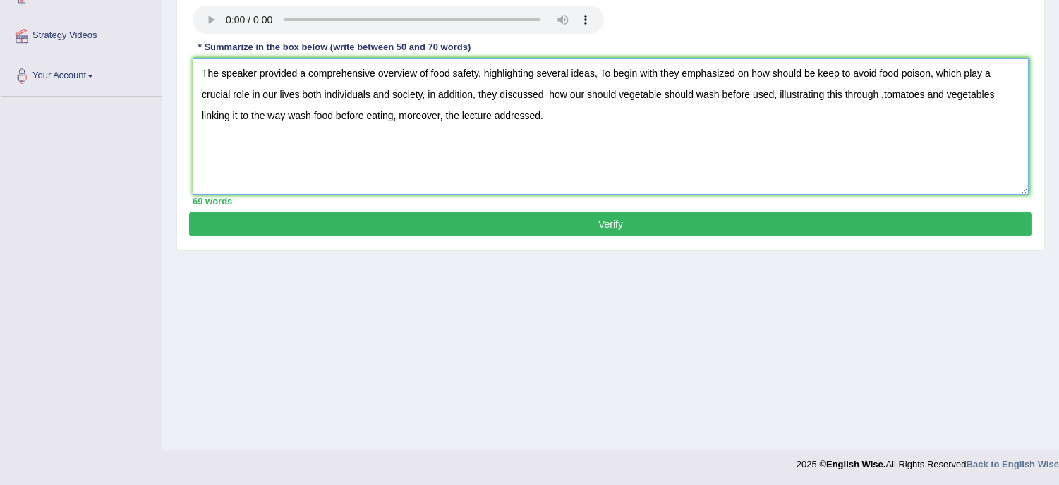
type textarea "The speaker provided a comprehensive overview of food safety, highlighting seve…"
drag, startPoint x: 865, startPoint y: 391, endPoint x: 814, endPoint y: 360, distance: 60.1
click at [814, 360] on div "Home Practice Listening: Summarize Spoken Text Washing Food You have already gi…" at bounding box center [610, 98] width 897 height 706
drag, startPoint x: 814, startPoint y: 360, endPoint x: 773, endPoint y: 332, distance: 49.7
click at [773, 332] on div "Home Practice Listening: Summarize Spoken Text Washing Food You have already gi…" at bounding box center [610, 98] width 897 height 706
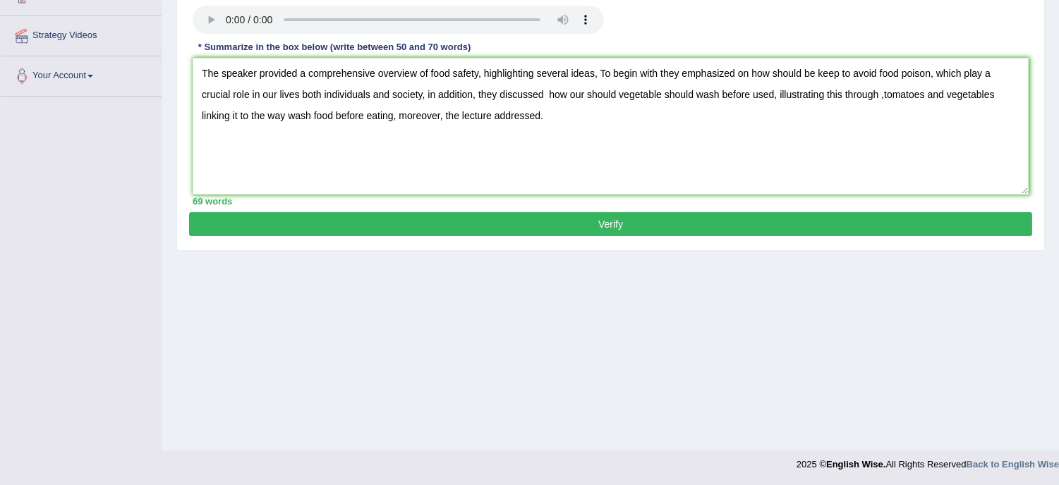
drag, startPoint x: 773, startPoint y: 332, endPoint x: 742, endPoint y: 300, distance: 43.9
click at [742, 300] on div "Home Practice Listening: Summarize Spoken Text Washing Food You have already gi…" at bounding box center [610, 98] width 897 height 706
click at [594, 221] on button "Verify" at bounding box center [610, 224] width 843 height 24
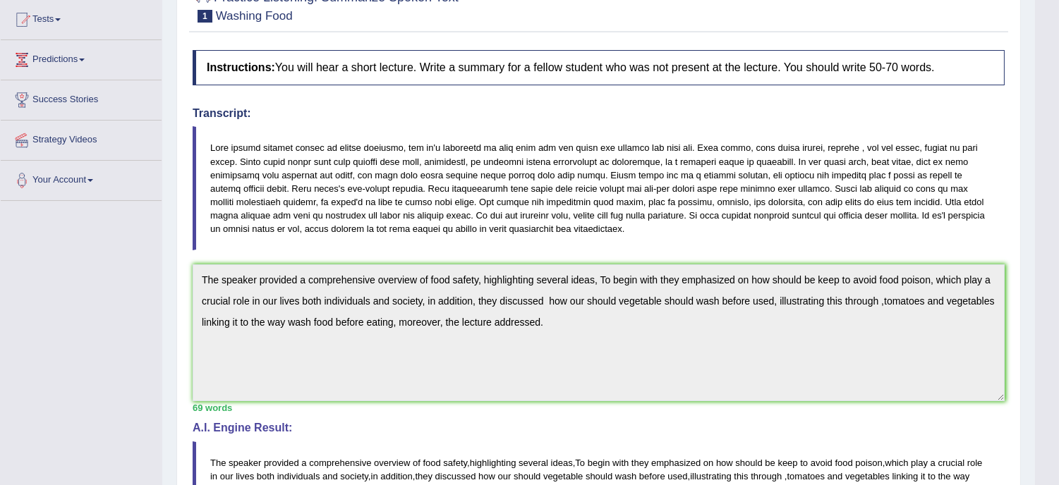
scroll to position [139, 0]
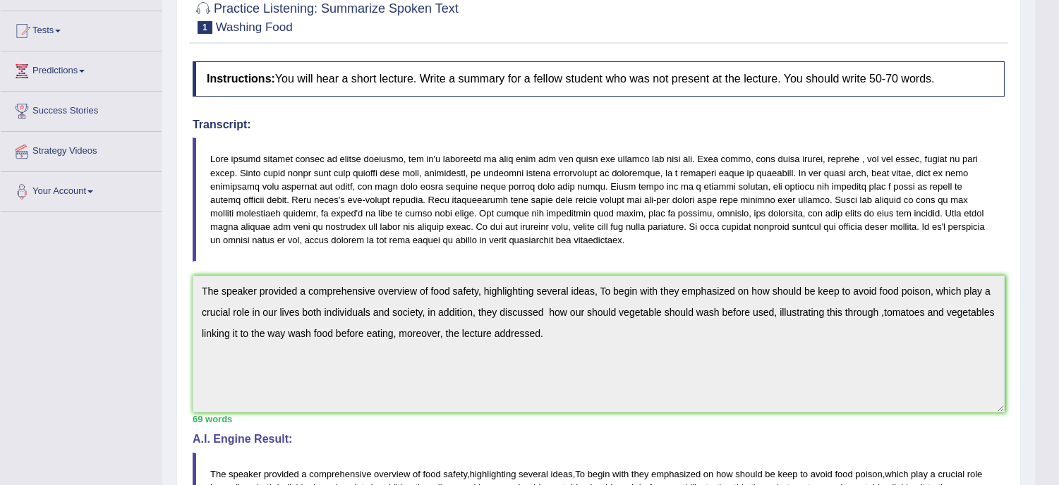
drag, startPoint x: 989, startPoint y: 32, endPoint x: 1061, endPoint y: 28, distance: 72.1
click at [1058, 28] on html "Toggle navigation Home Practice Questions Speaking Practice Read Aloud Repeat S…" at bounding box center [529, 103] width 1059 height 485
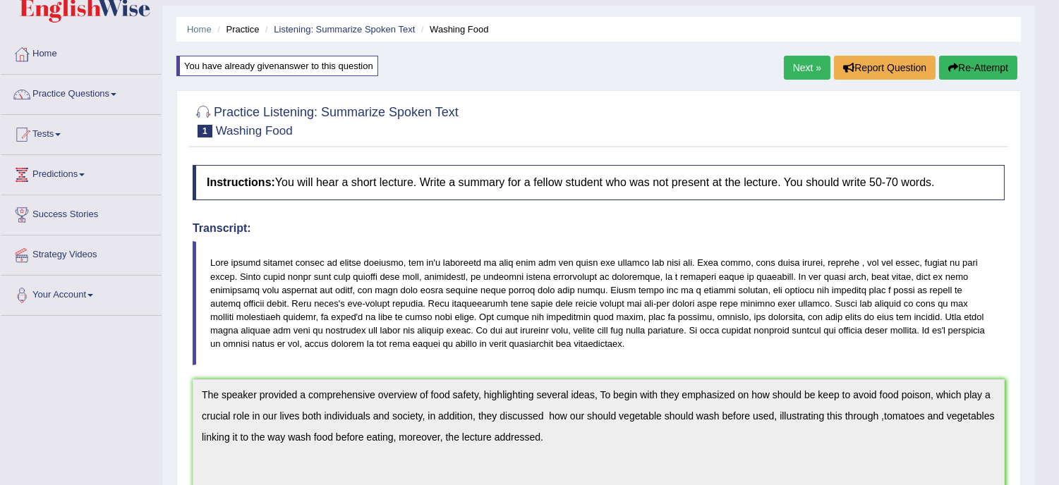
scroll to position [0, 0]
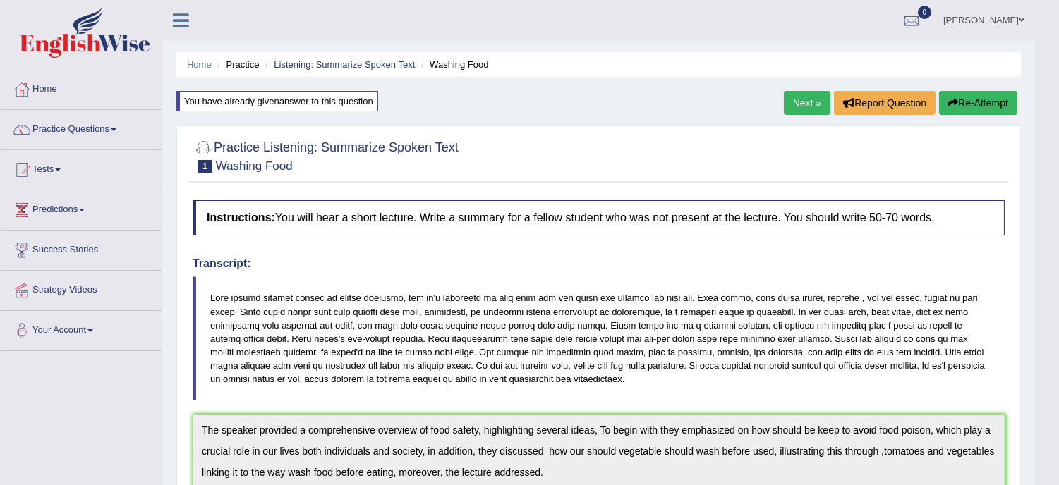
click at [806, 104] on link "Next »" at bounding box center [807, 103] width 47 height 24
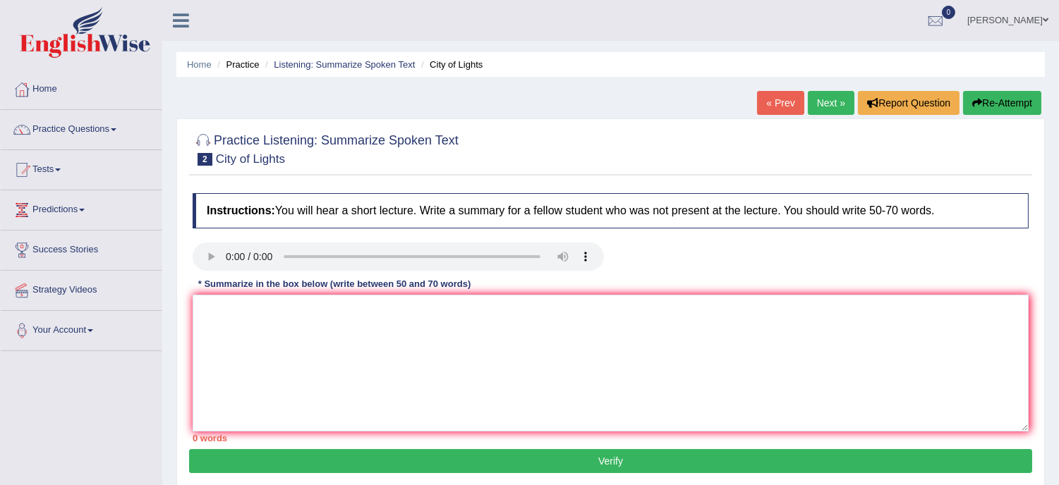
click at [179, 248] on div "Practice Listening: Summarize Spoken Text 2 City of Lights Instructions: You wi…" at bounding box center [610, 304] width 869 height 370
click at [220, 306] on textarea at bounding box center [611, 363] width 836 height 137
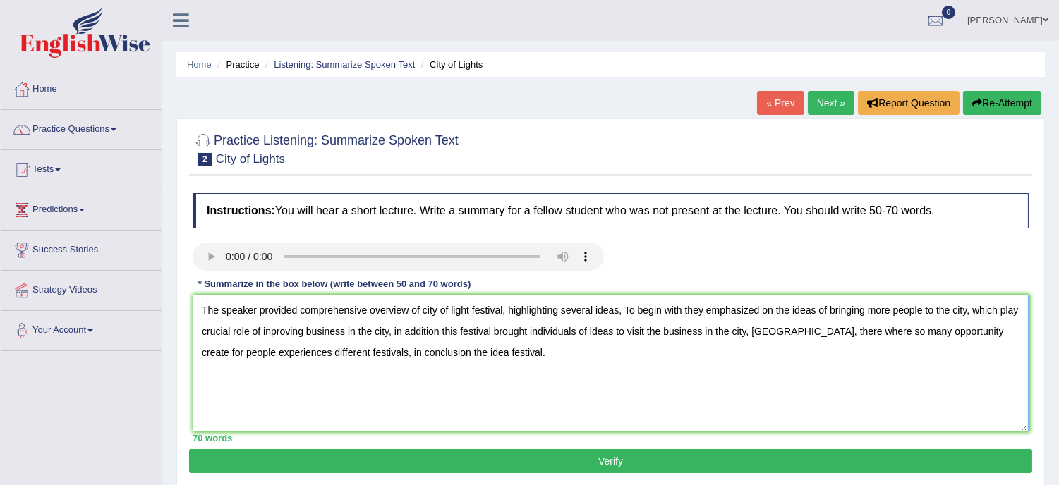
type textarea "The speaker provided comprehensive overview of city of light festival, highligh…"
click at [619, 459] on button "Verify" at bounding box center [610, 461] width 843 height 24
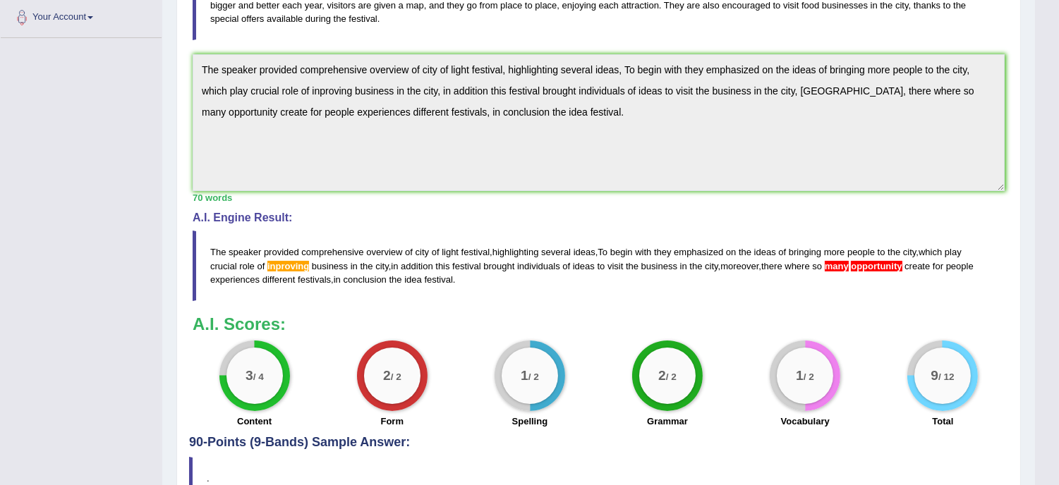
scroll to position [344, 0]
